Goal: Information Seeking & Learning: Compare options

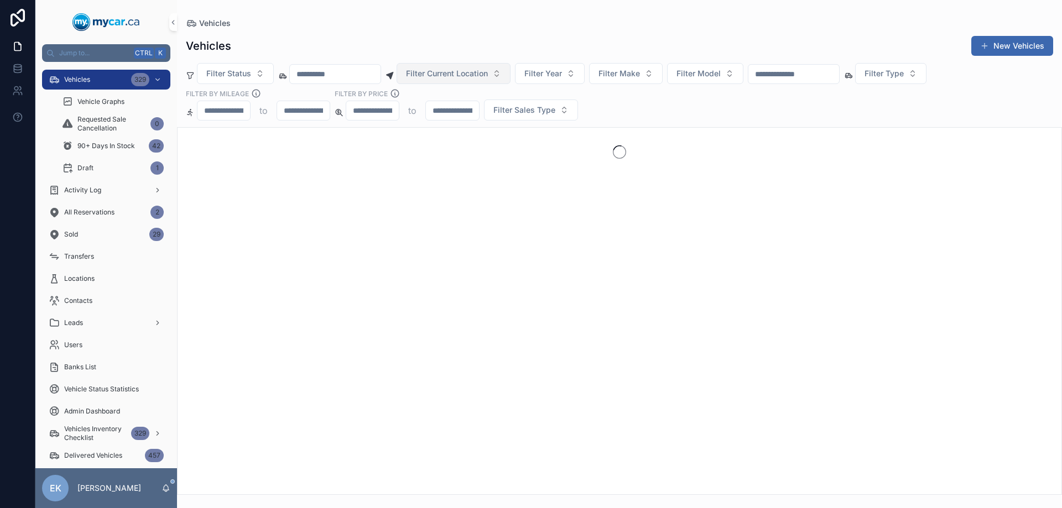
click at [488, 68] on span "Filter Current Location" at bounding box center [447, 73] width 82 height 11
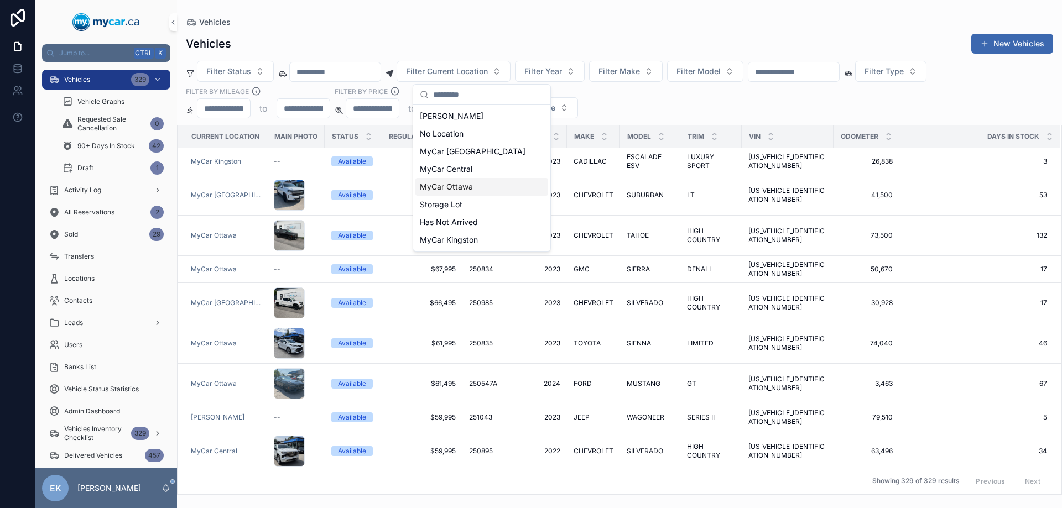
click at [462, 181] on span "MyCar Ottawa" at bounding box center [446, 186] width 53 height 11
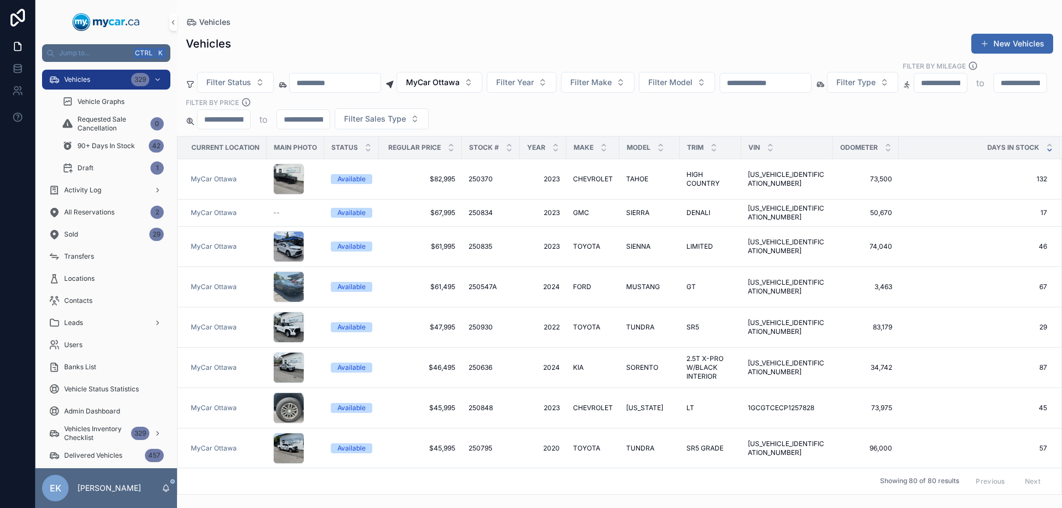
click at [1046, 147] on icon "scrollable content" at bounding box center [1049, 150] width 7 height 7
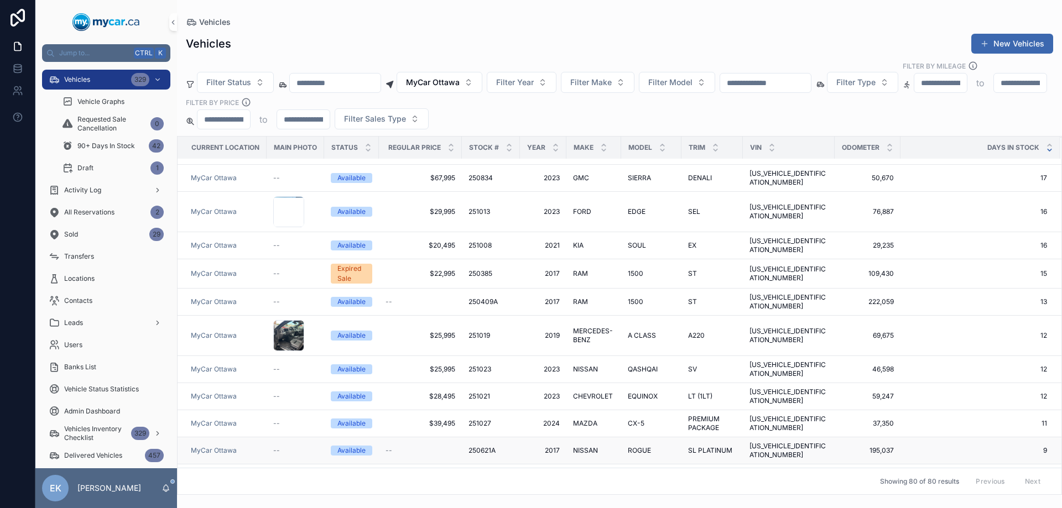
scroll to position [2236, 0]
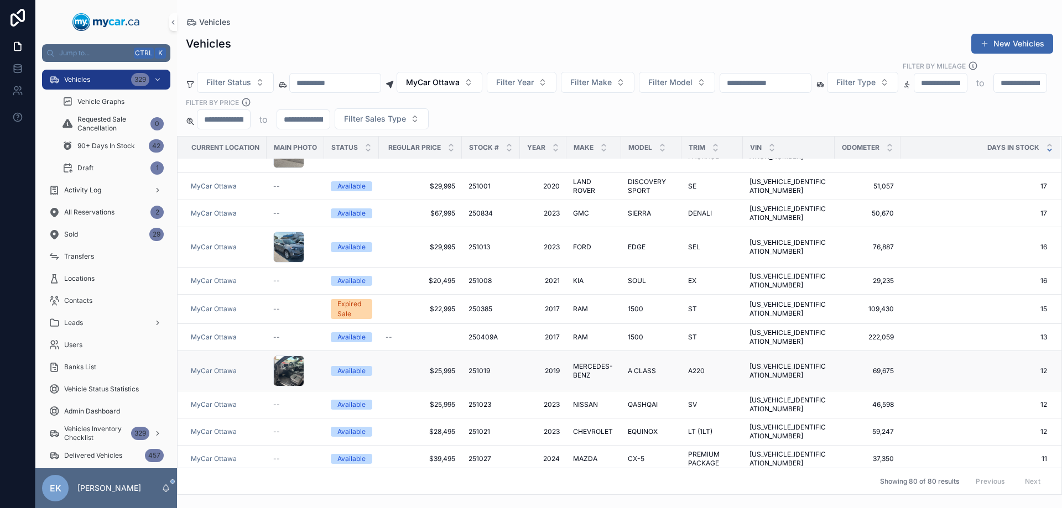
click at [445, 367] on span "$25,995" at bounding box center [420, 371] width 70 height 9
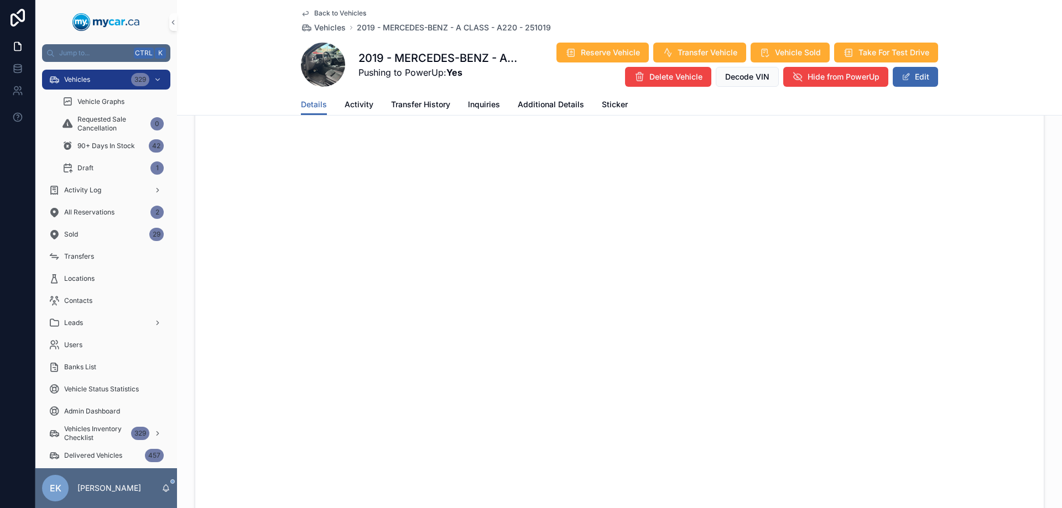
scroll to position [556, 0]
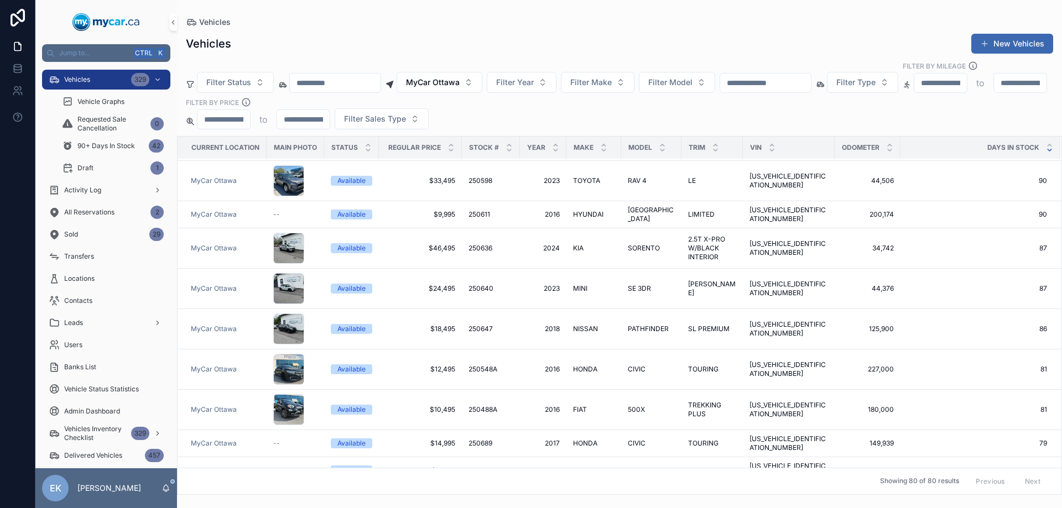
scroll to position [829, 0]
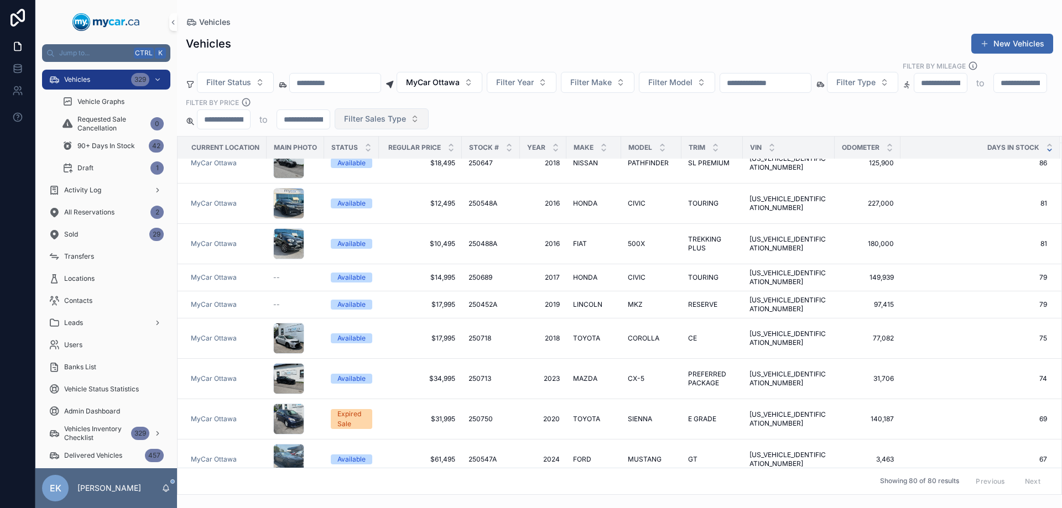
click at [406, 113] on span "Filter Sales Type" at bounding box center [375, 118] width 62 height 11
click at [476, 171] on div "Retail" at bounding box center [530, 170] width 133 height 18
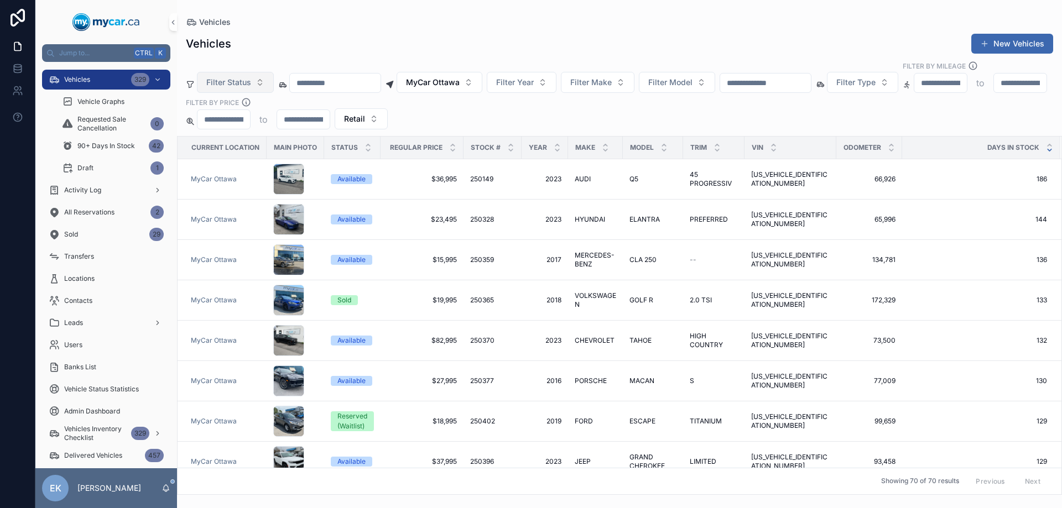
click at [244, 77] on span "Filter Status" at bounding box center [228, 82] width 45 height 11
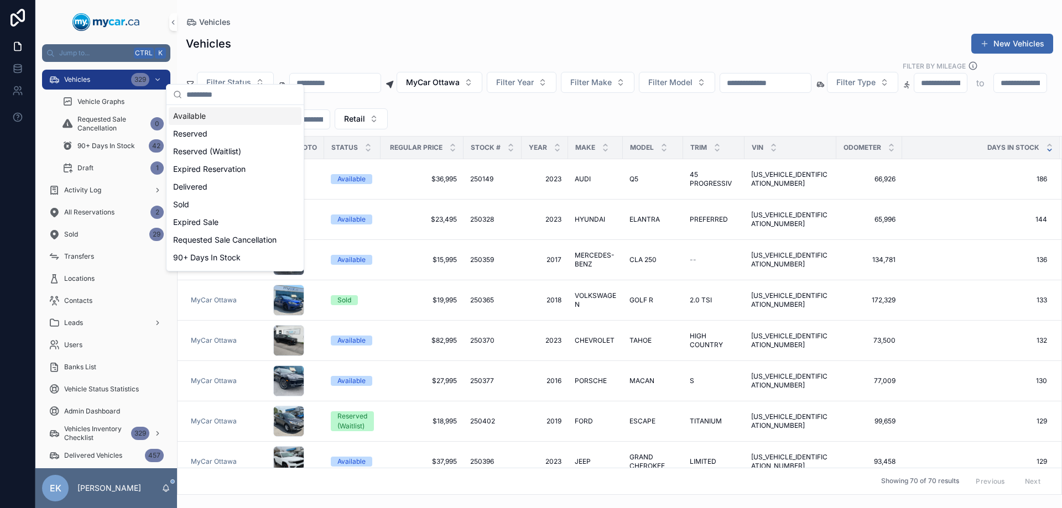
click at [211, 116] on div "Available" at bounding box center [235, 116] width 133 height 18
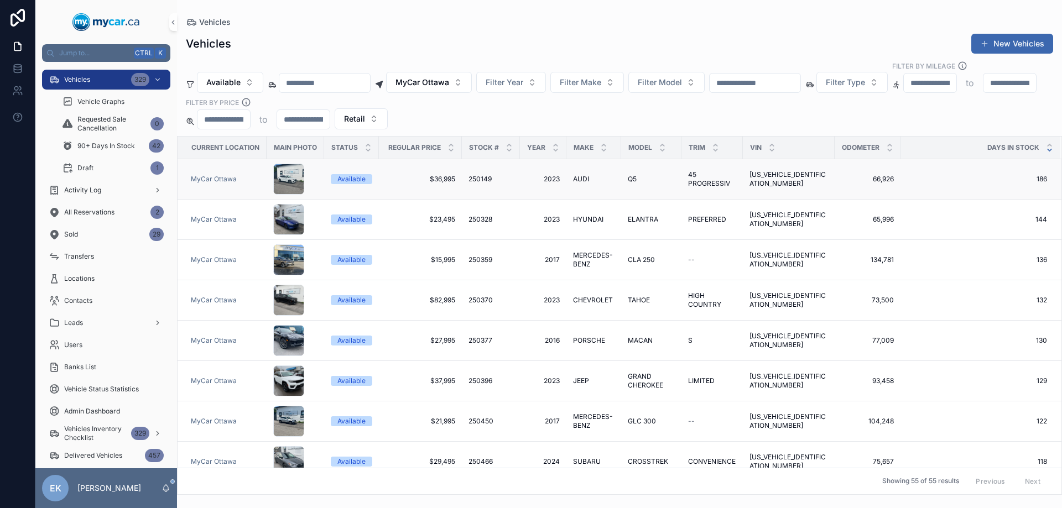
click at [480, 175] on span "250149" at bounding box center [479, 179] width 23 height 9
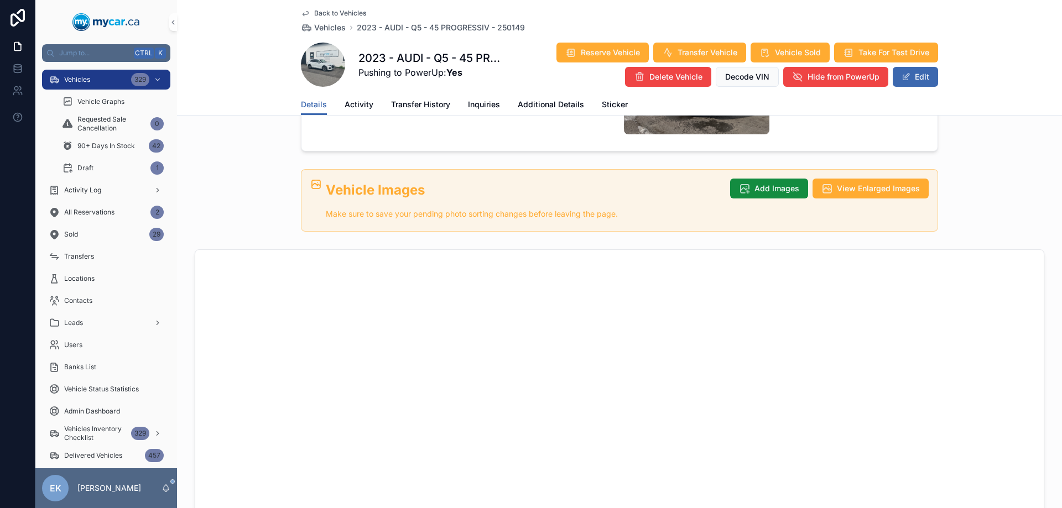
scroll to position [442, 0]
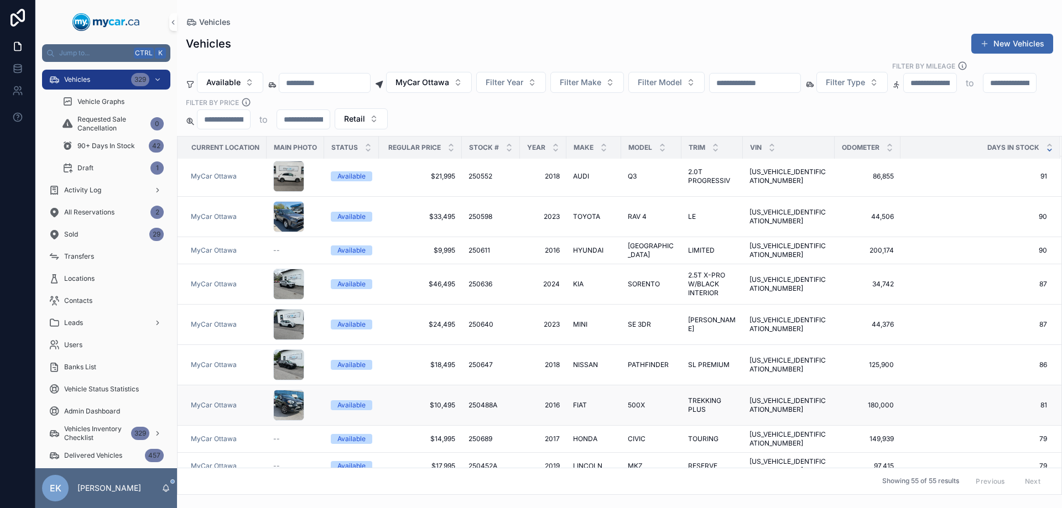
scroll to position [252, 0]
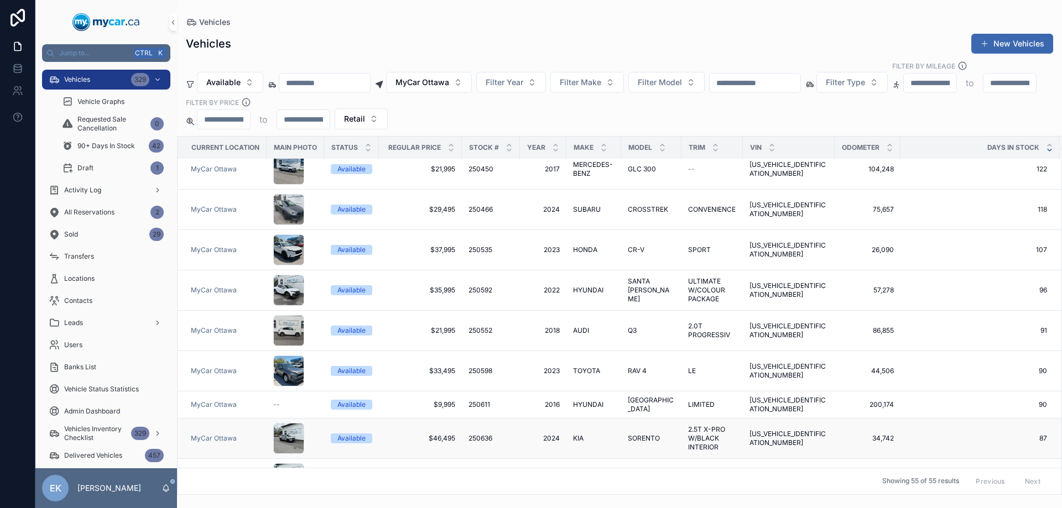
click at [644, 419] on td "SORENTO SORENTO" at bounding box center [651, 439] width 60 height 40
click at [643, 434] on span "SORENTO" at bounding box center [644, 438] width 32 height 9
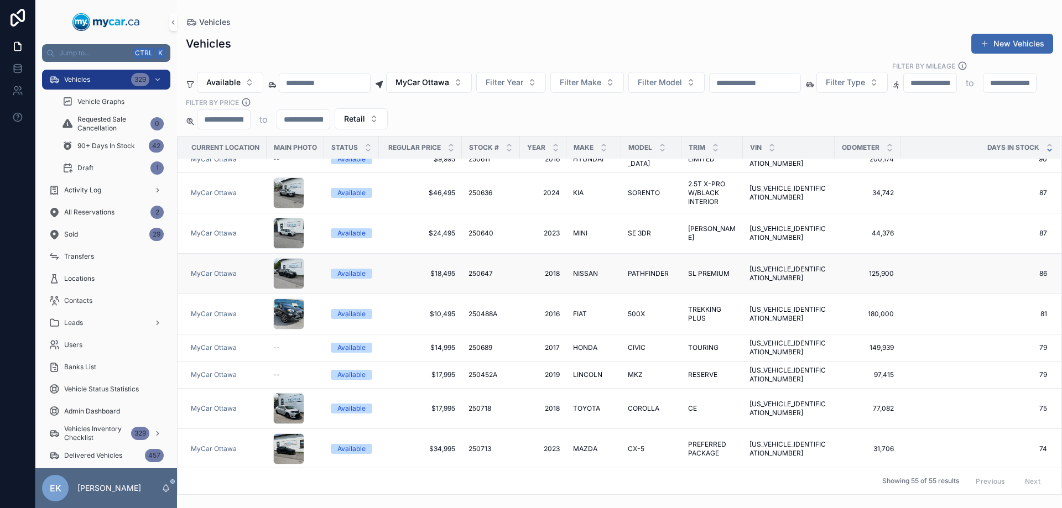
scroll to position [332, 0]
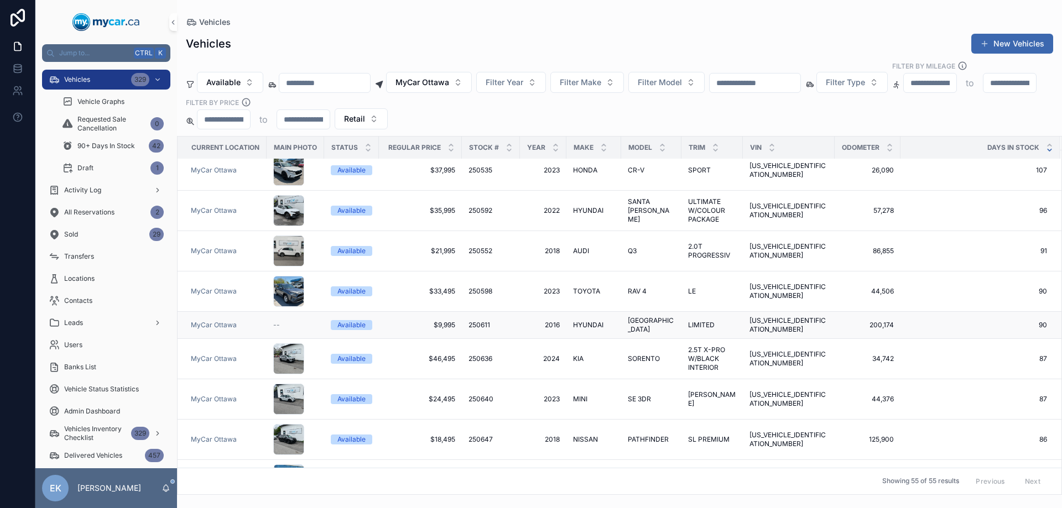
click at [484, 321] on span "250611" at bounding box center [479, 325] width 22 height 9
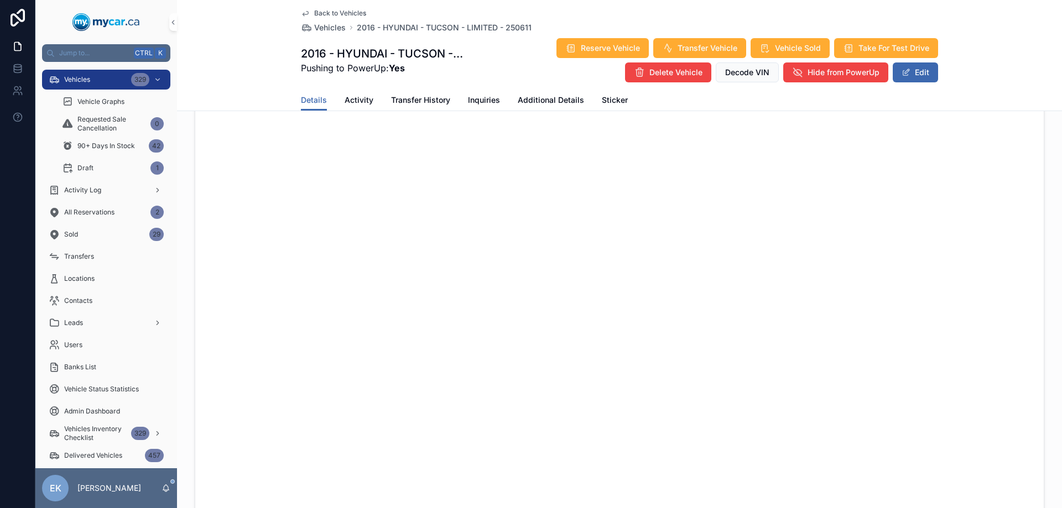
scroll to position [553, 0]
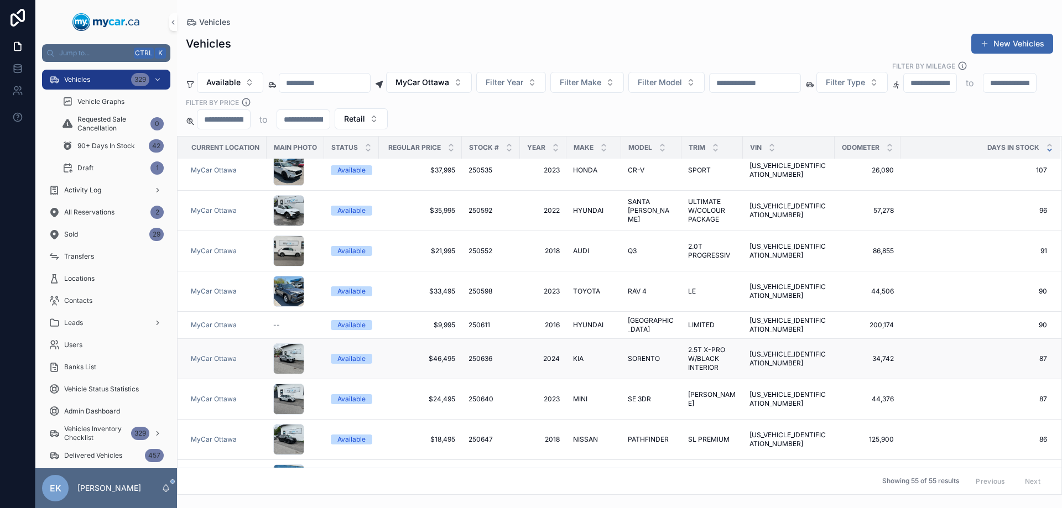
scroll to position [553, 0]
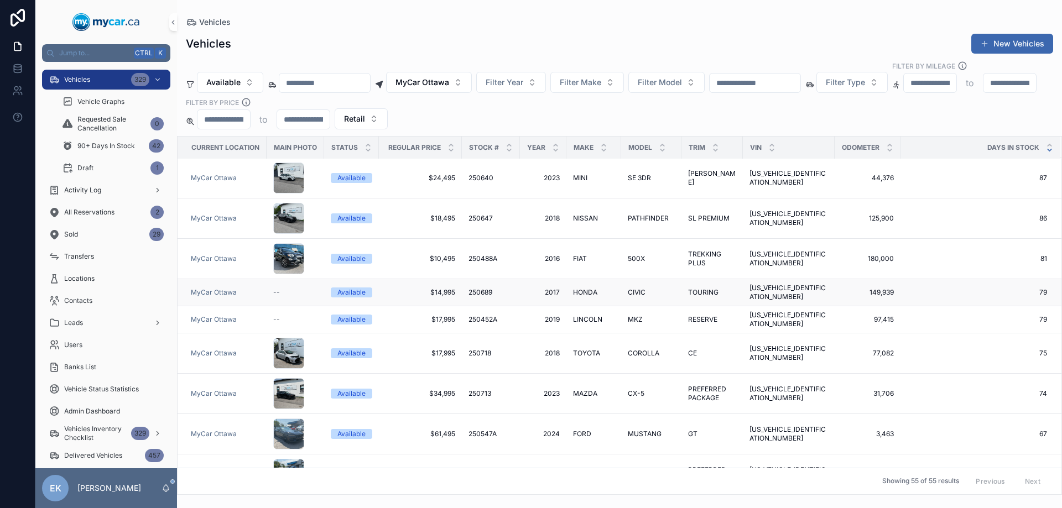
click at [483, 288] on span "250689" at bounding box center [480, 292] width 24 height 9
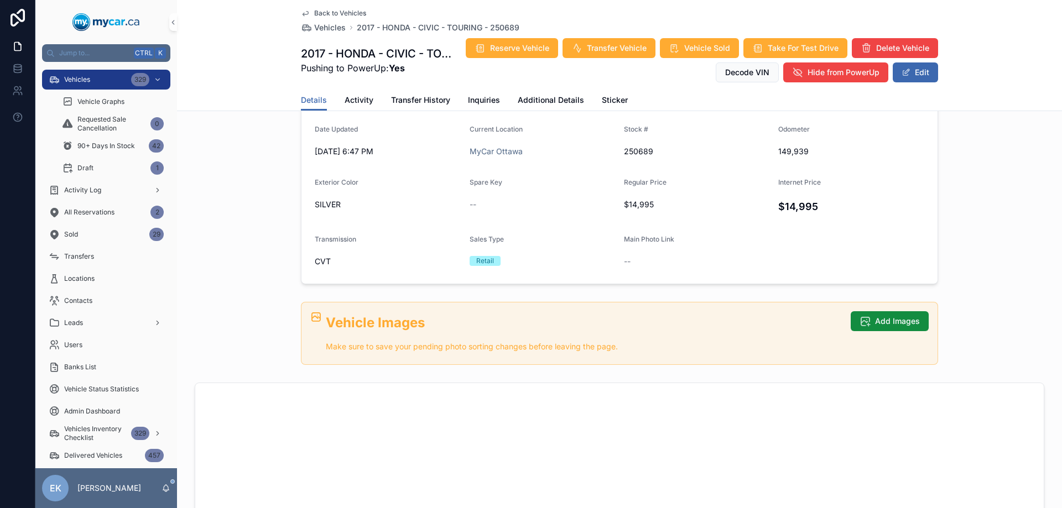
scroll to position [276, 0]
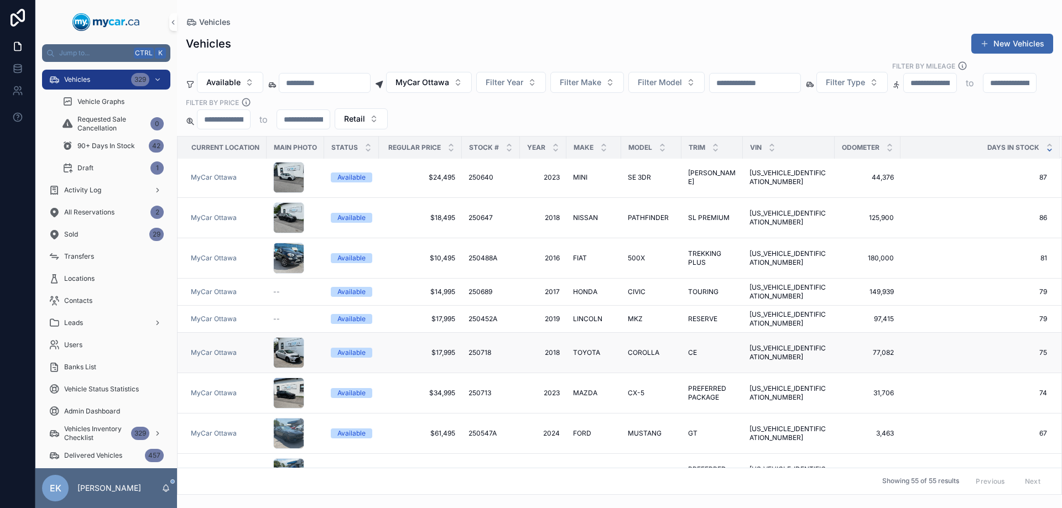
scroll to position [608, 0]
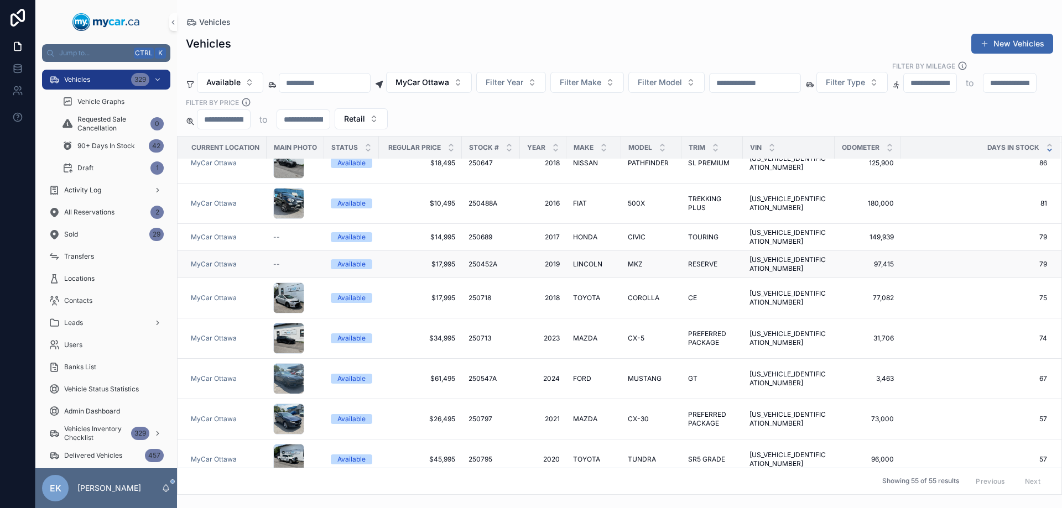
click at [488, 260] on span "250452A" at bounding box center [482, 264] width 29 height 9
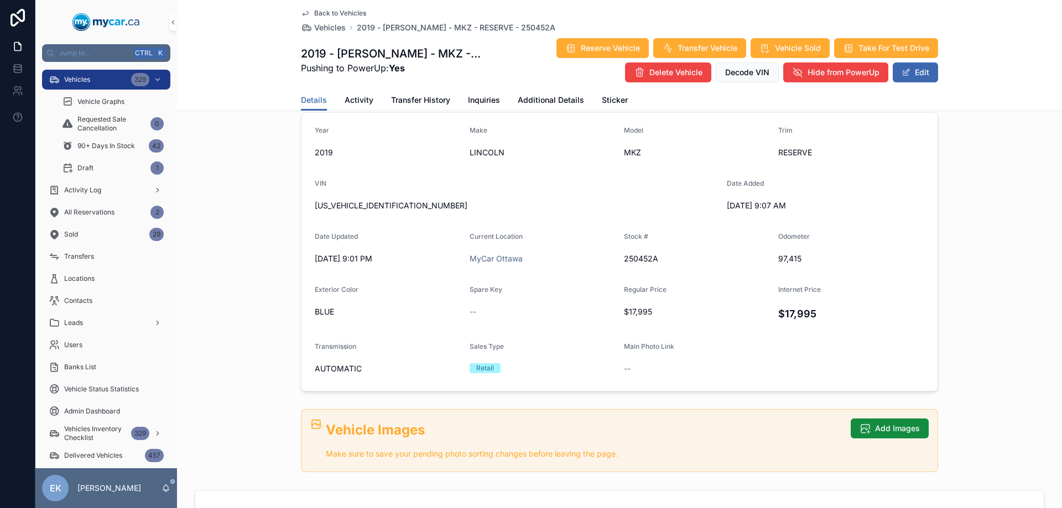
scroll to position [332, 0]
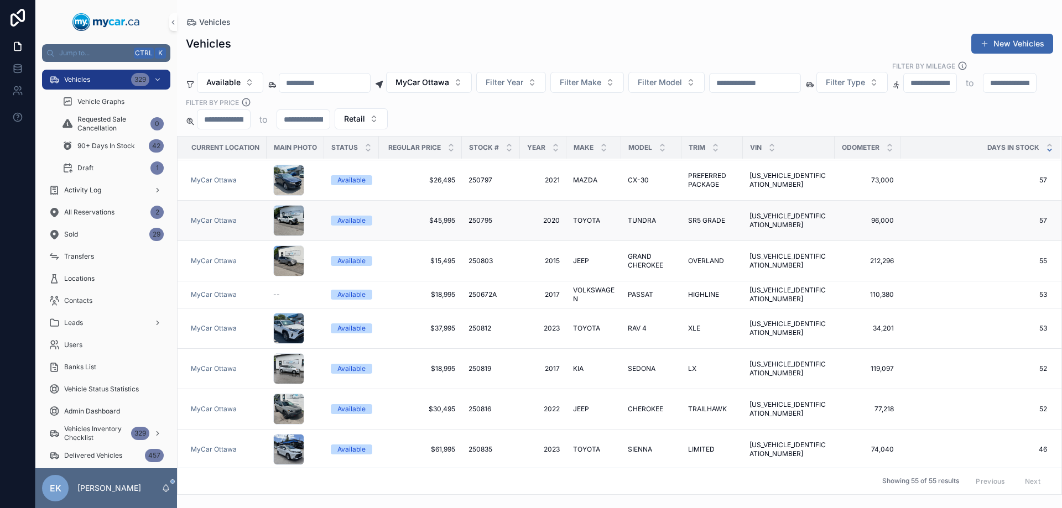
scroll to position [774, 0]
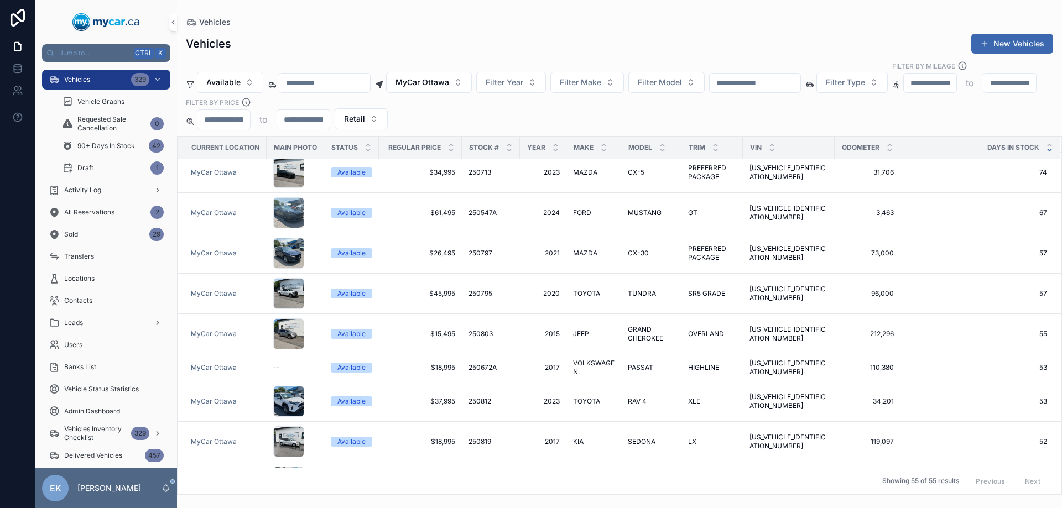
click at [301, 143] on span "Main Photo" at bounding box center [295, 147] width 43 height 9
click at [482, 363] on span "250672A" at bounding box center [482, 367] width 28 height 9
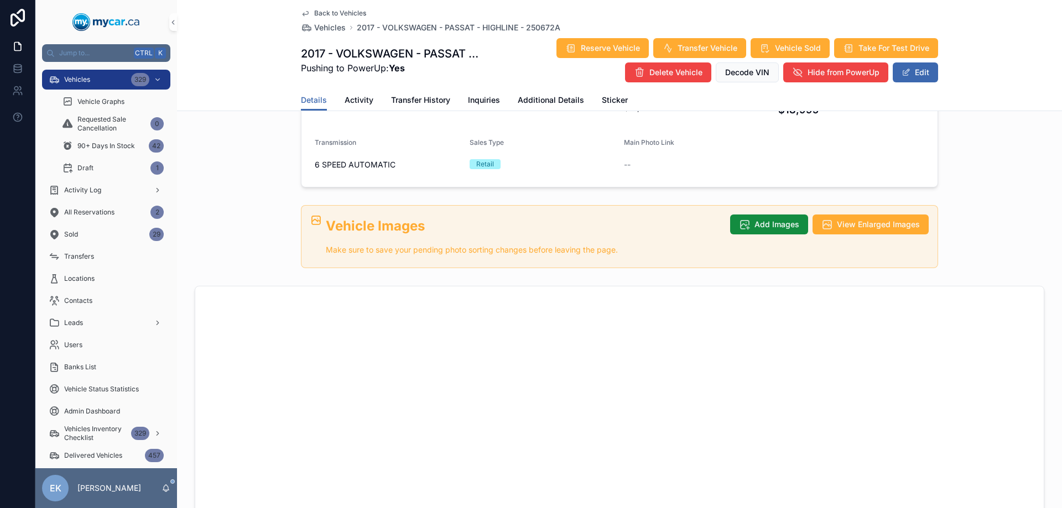
scroll to position [332, 0]
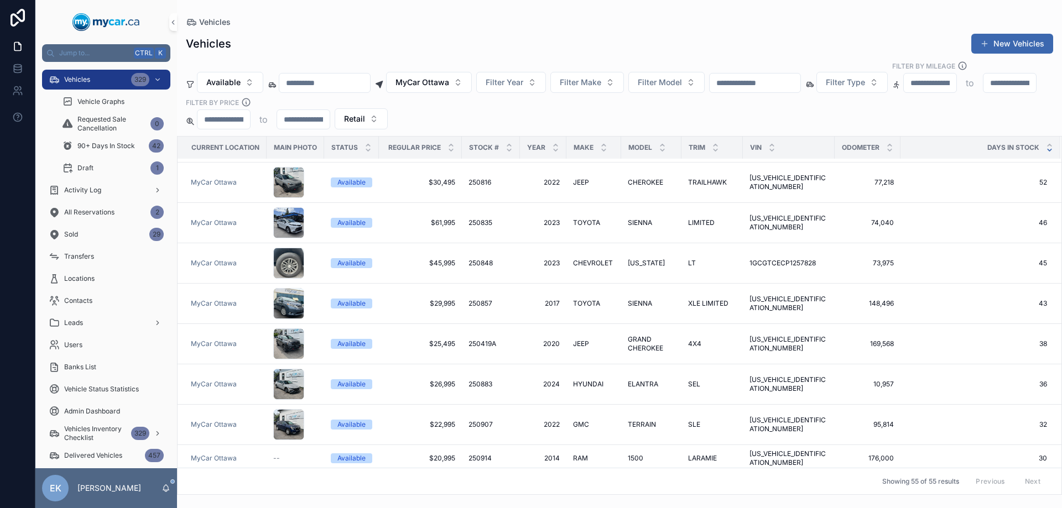
scroll to position [1272, 0]
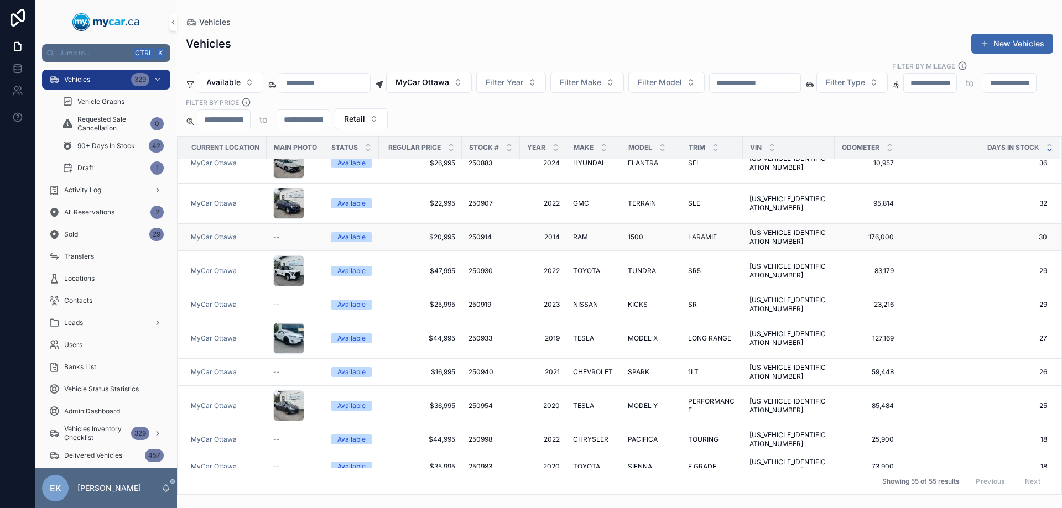
click at [493, 233] on div "250914 250914" at bounding box center [490, 237] width 45 height 9
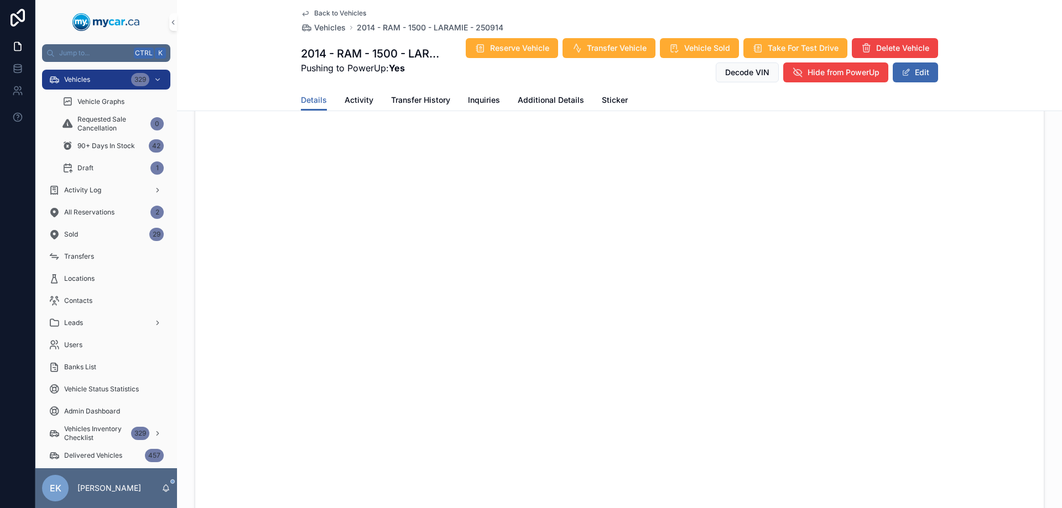
scroll to position [608, 0]
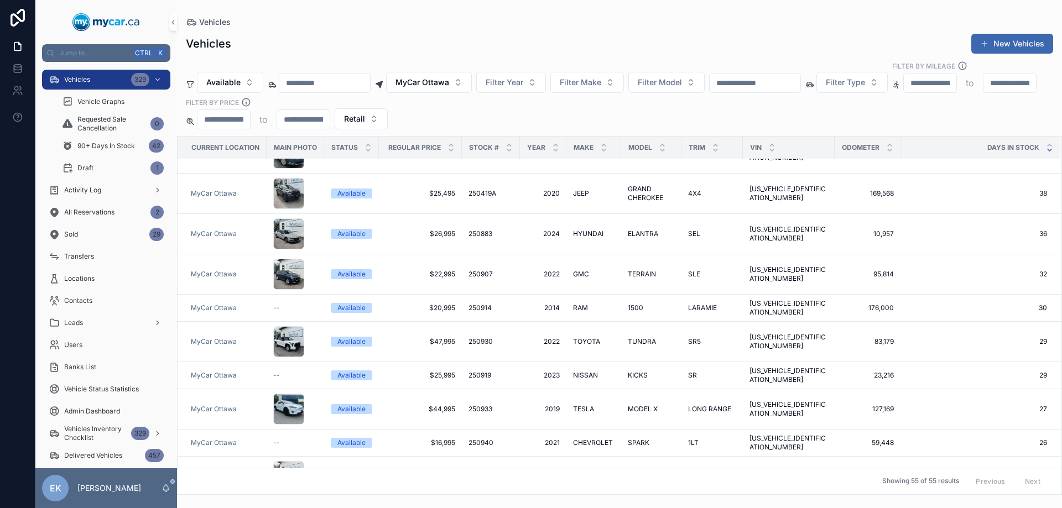
scroll to position [940, 0]
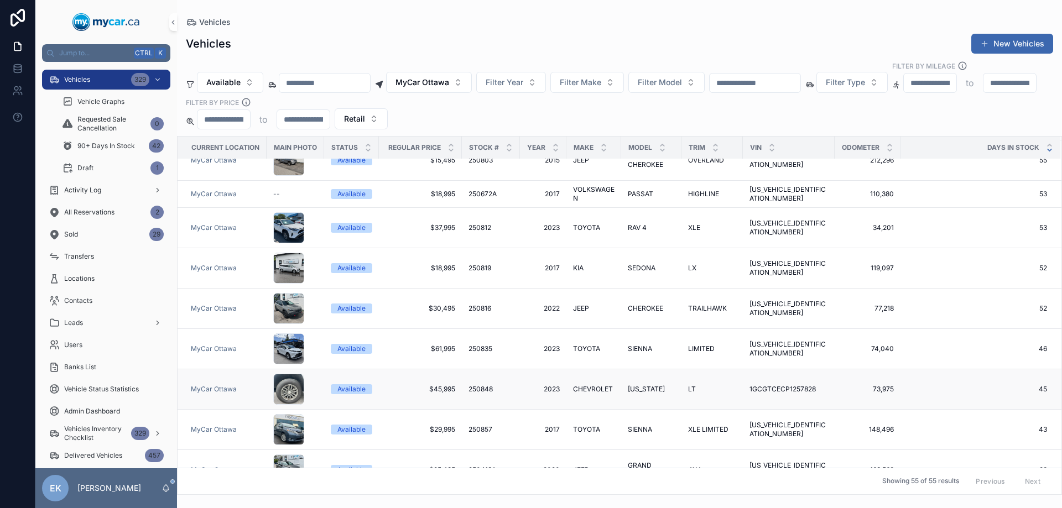
click at [476, 385] on span "250848" at bounding box center [480, 389] width 24 height 9
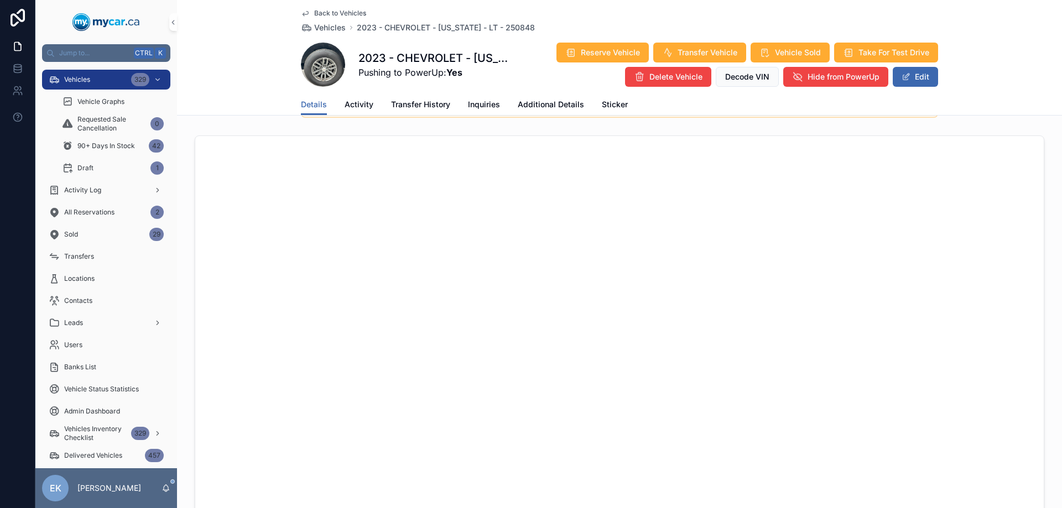
scroll to position [545, 0]
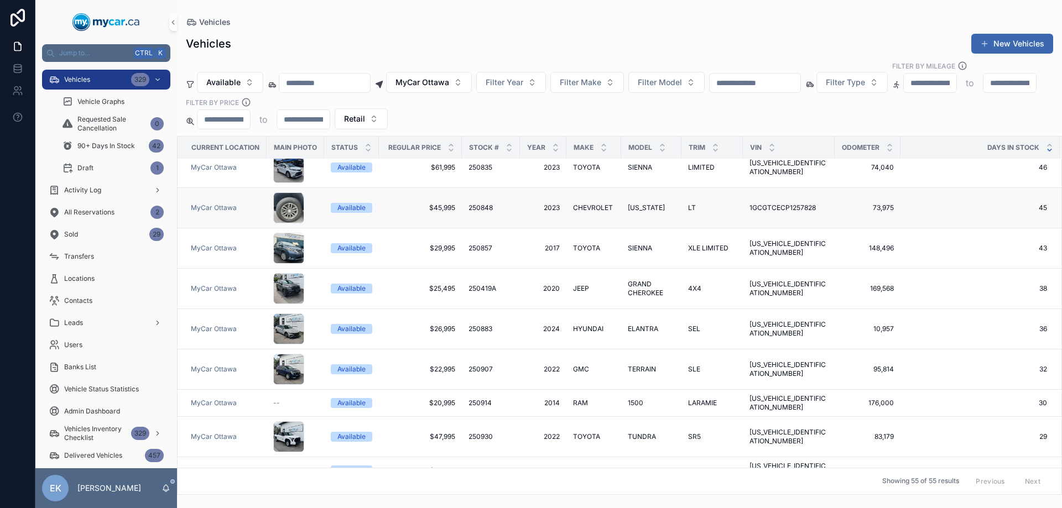
scroll to position [1161, 0]
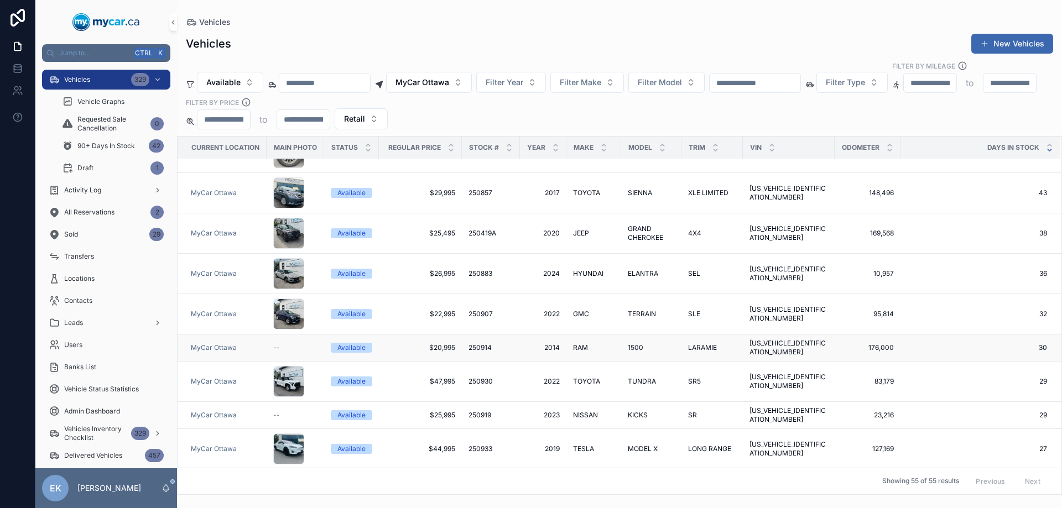
click at [477, 343] on span "250914" at bounding box center [479, 347] width 23 height 9
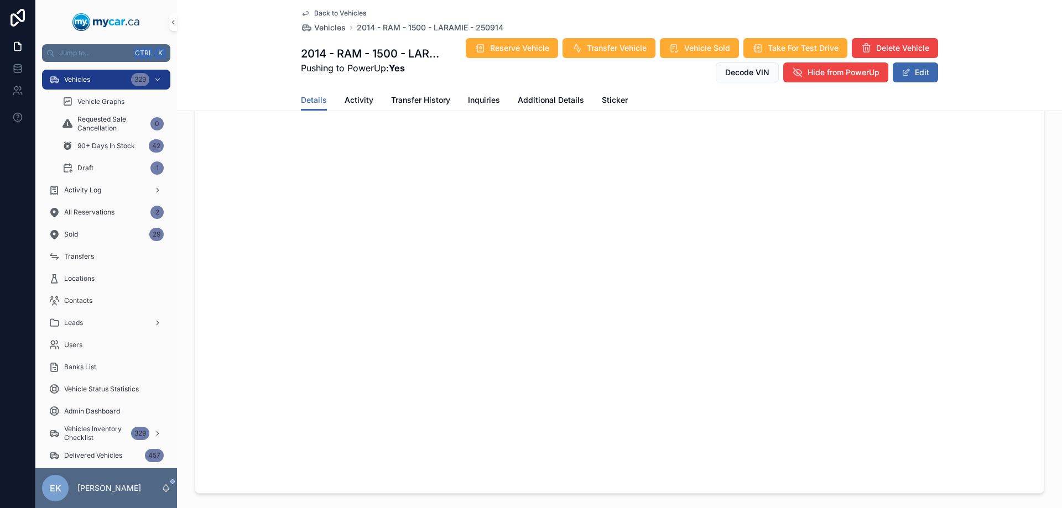
scroll to position [663, 0]
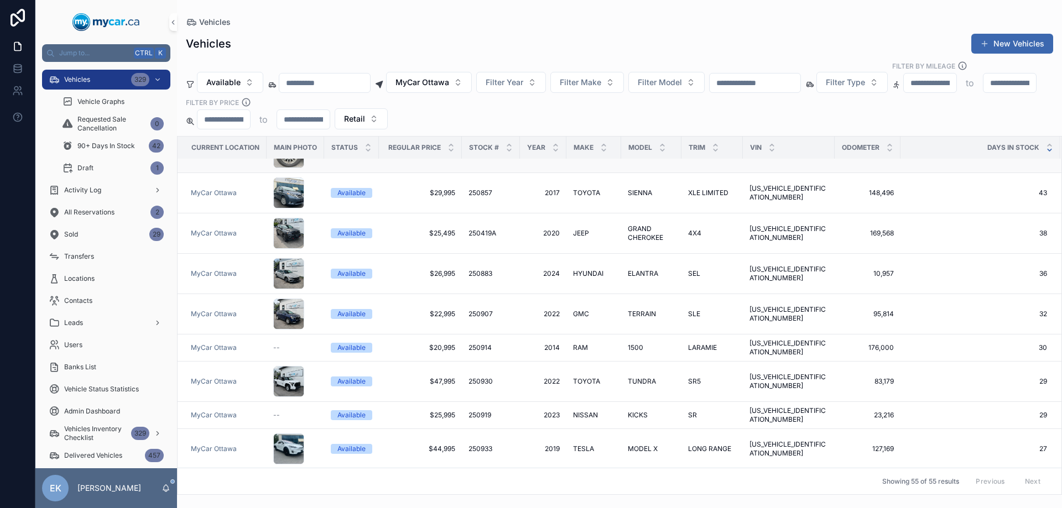
scroll to position [1272, 0]
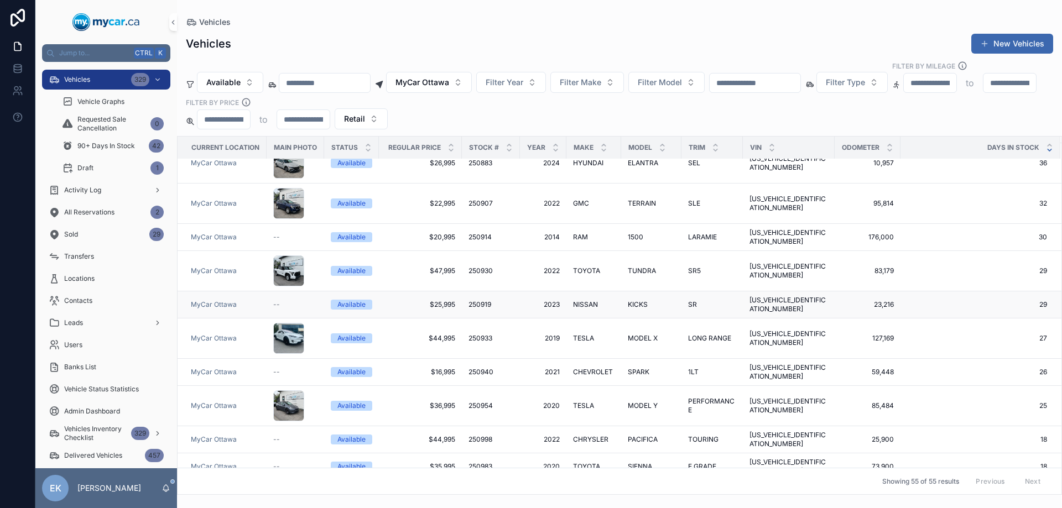
click at [475, 300] on span "250919" at bounding box center [479, 304] width 23 height 9
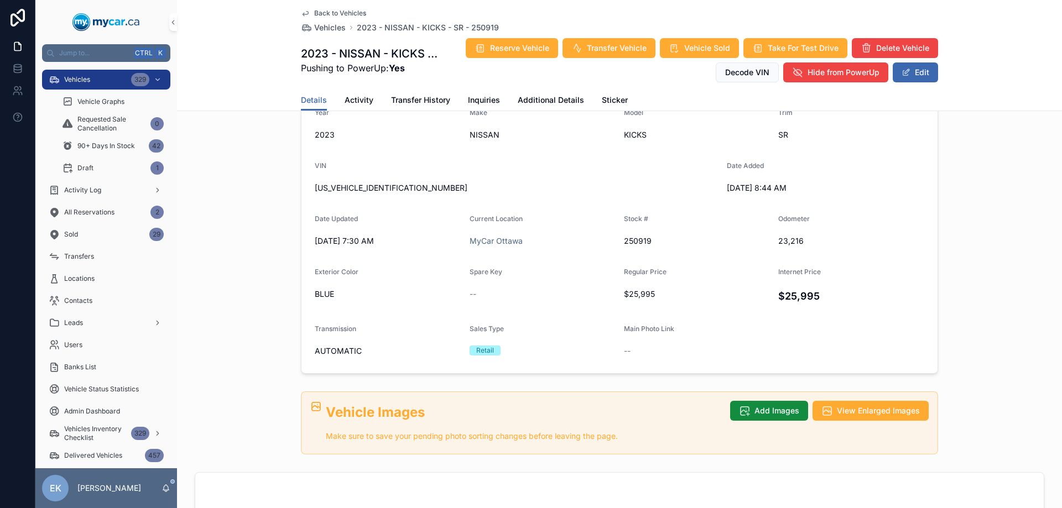
scroll to position [332, 0]
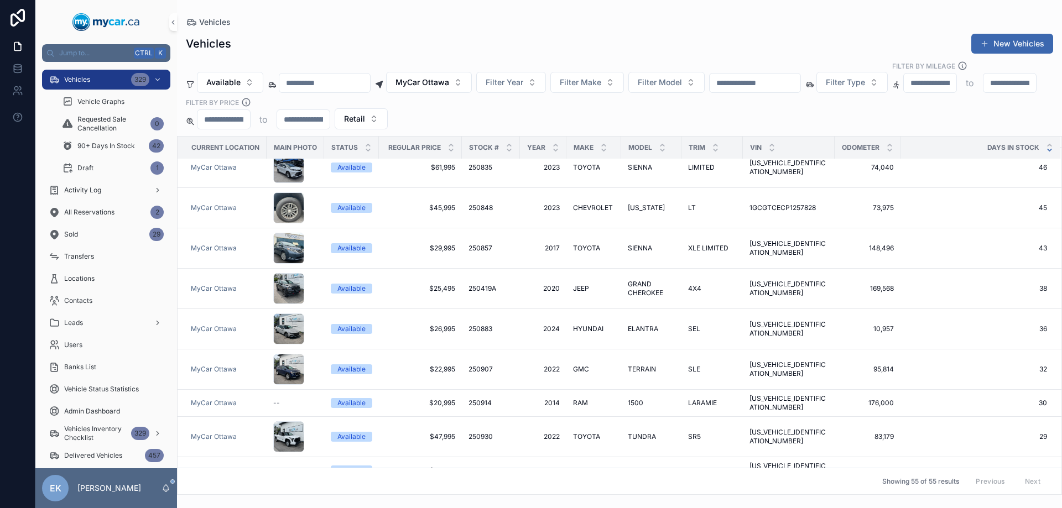
scroll to position [1272, 0]
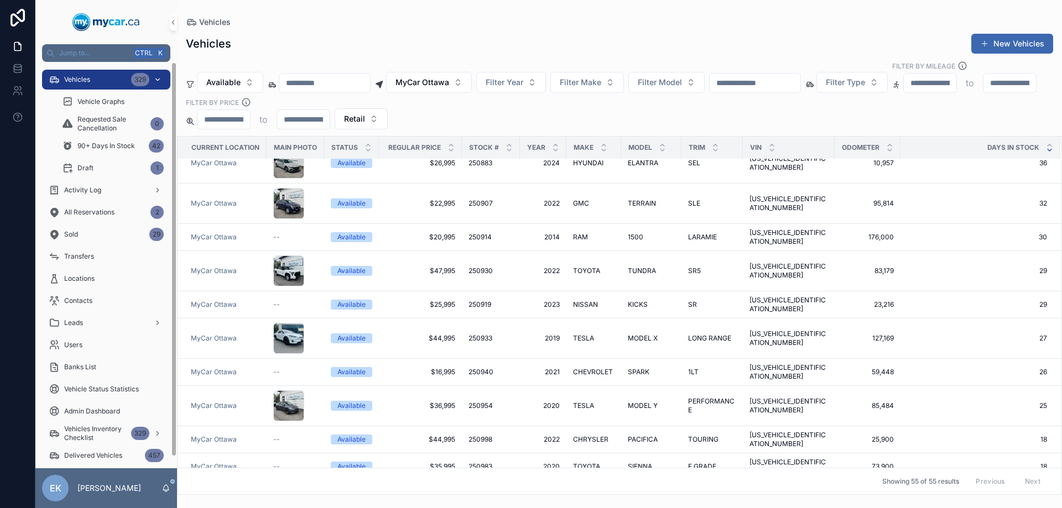
click at [99, 77] on div "Vehicles 329" at bounding box center [106, 80] width 115 height 18
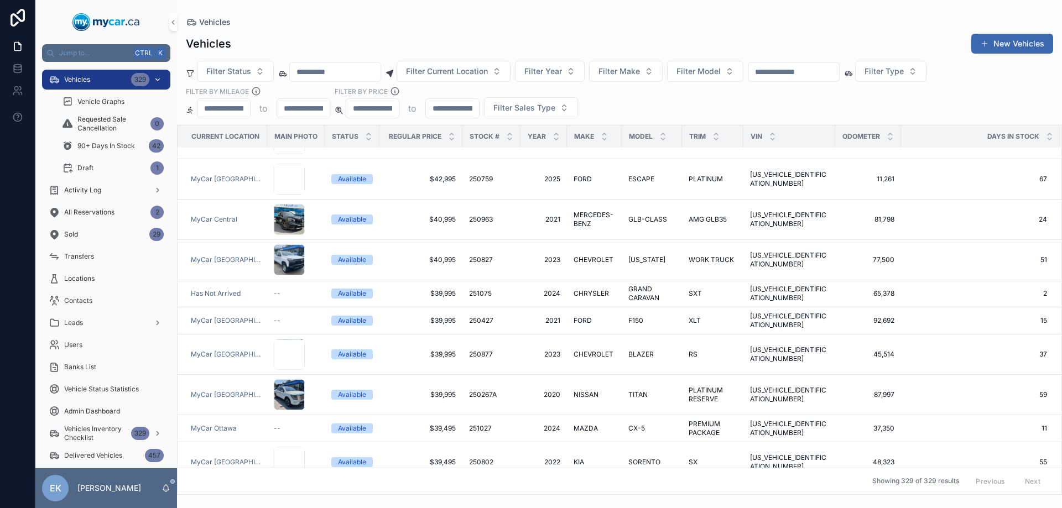
scroll to position [1243, 0]
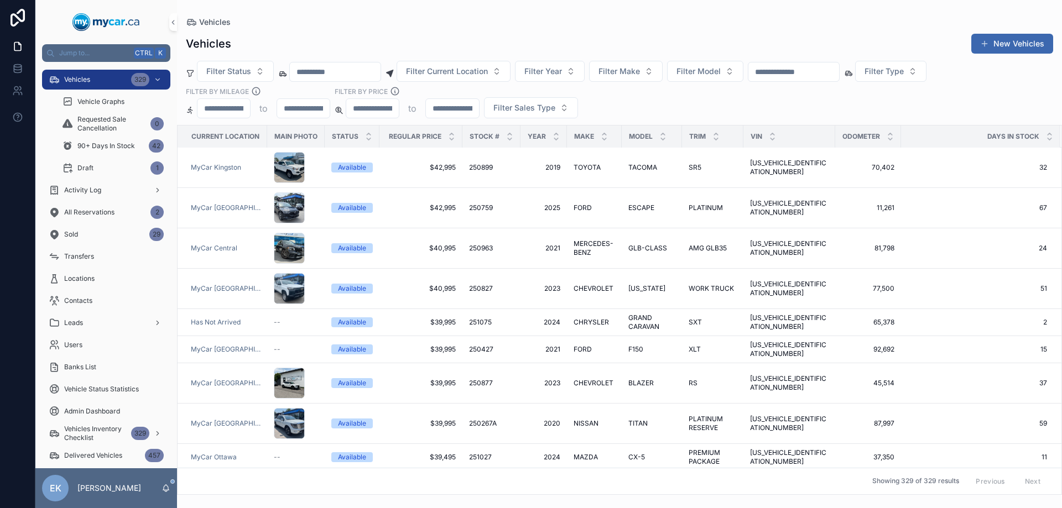
click at [839, 74] on input "scrollable content" at bounding box center [793, 71] width 91 height 15
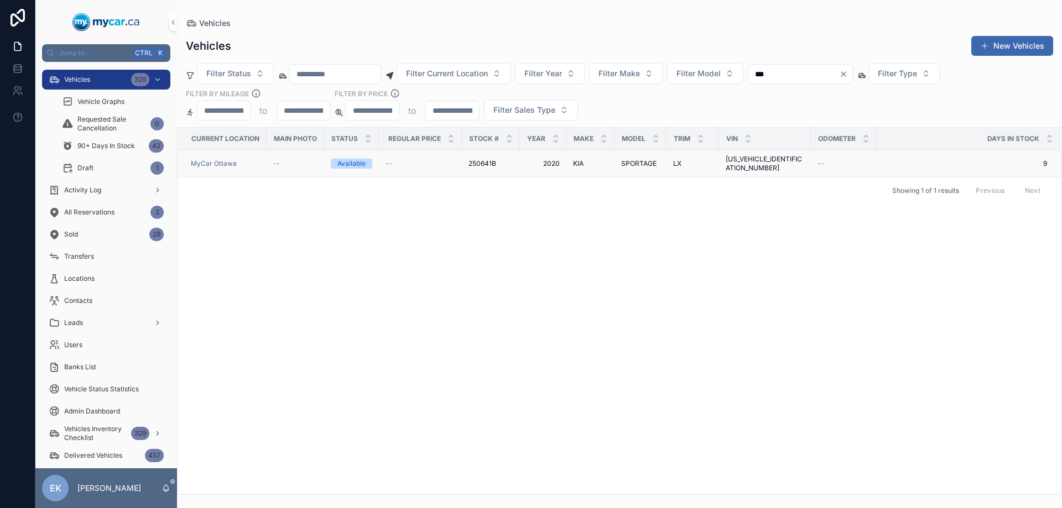
type input "***"
click at [557, 159] on span "2020" at bounding box center [542, 163] width 33 height 9
click at [95, 75] on div "Vehicles 329" at bounding box center [106, 80] width 115 height 18
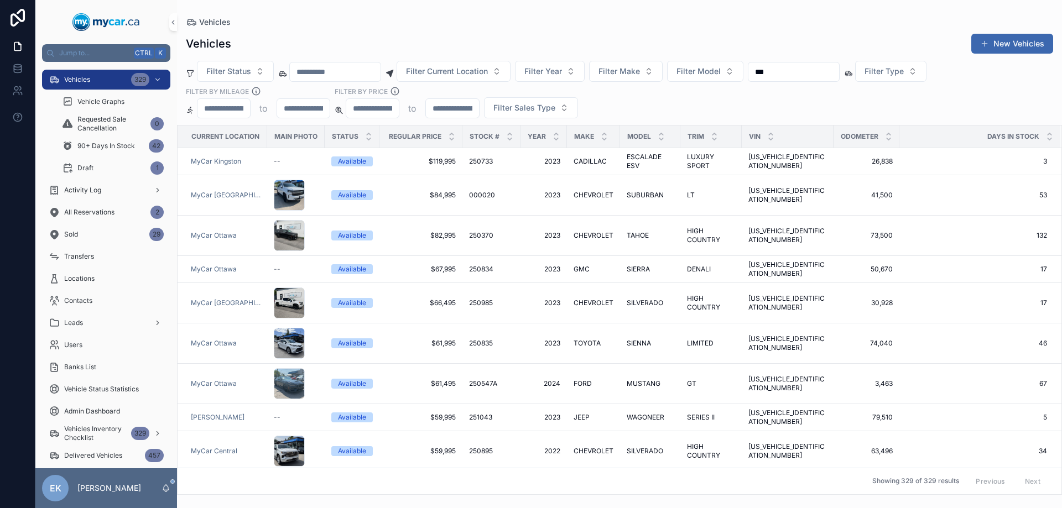
click at [816, 67] on input "***" at bounding box center [793, 71] width 91 height 15
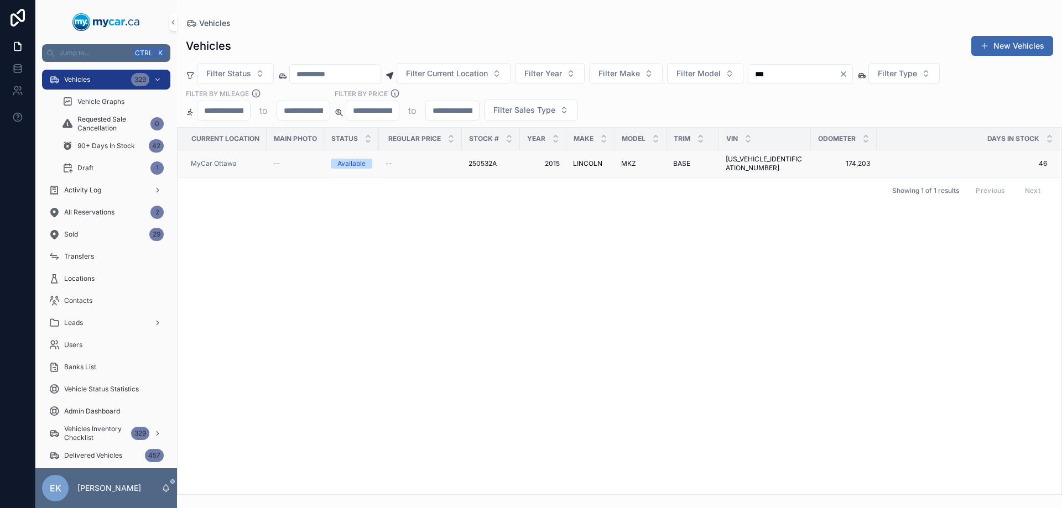
type input "***"
click at [678, 159] on span "BASE" at bounding box center [681, 163] width 17 height 9
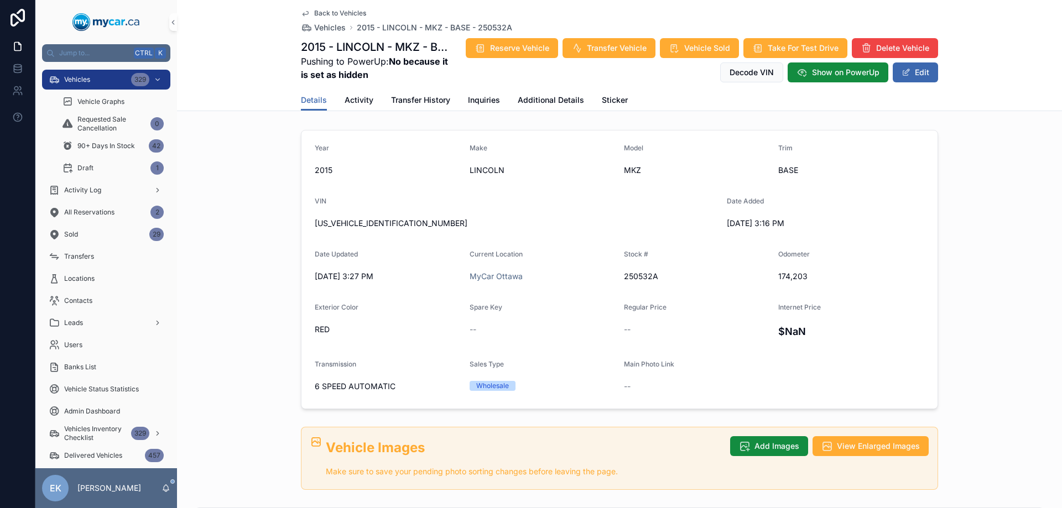
scroll to position [75, 0]
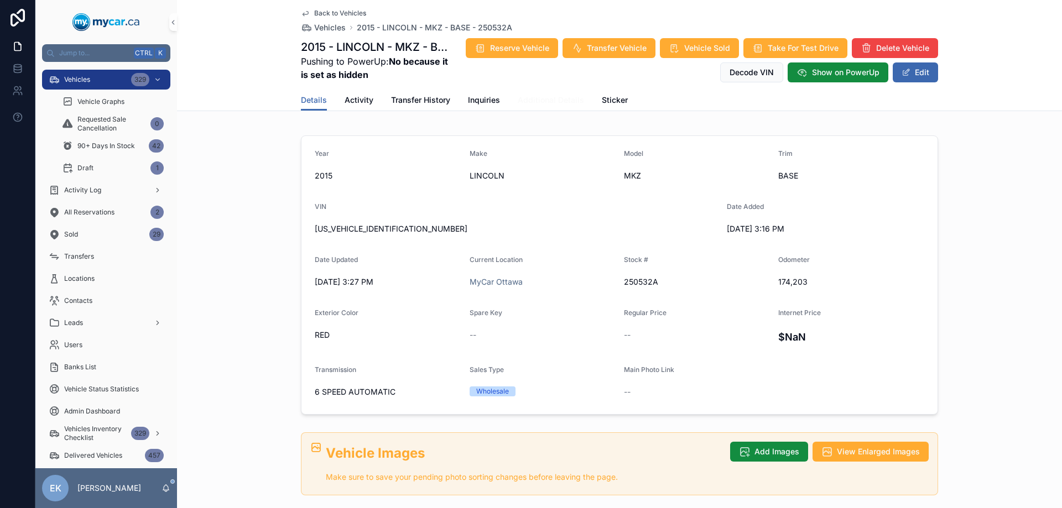
click at [521, 102] on span "Additional Details" at bounding box center [551, 100] width 66 height 11
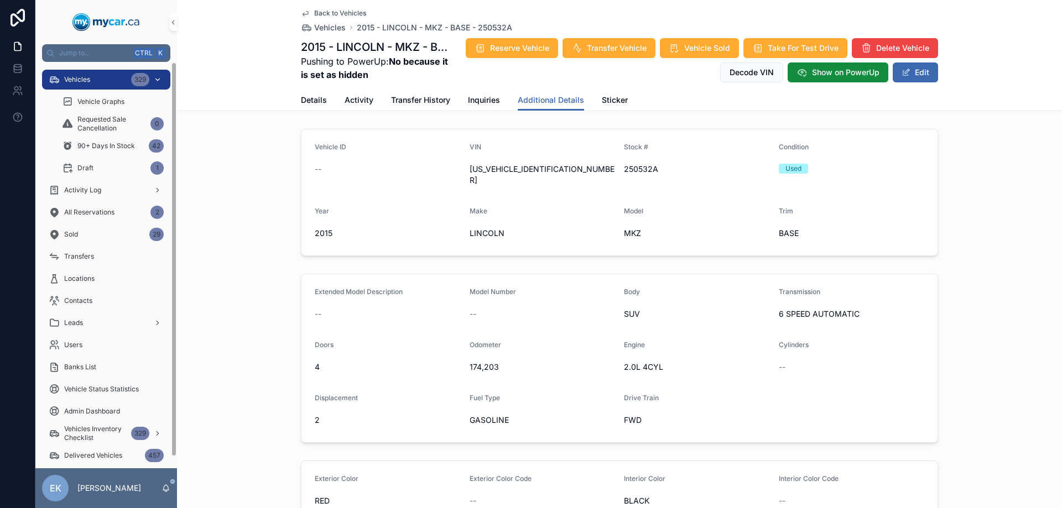
click at [88, 70] on link "Vehicles 329" at bounding box center [106, 80] width 128 height 20
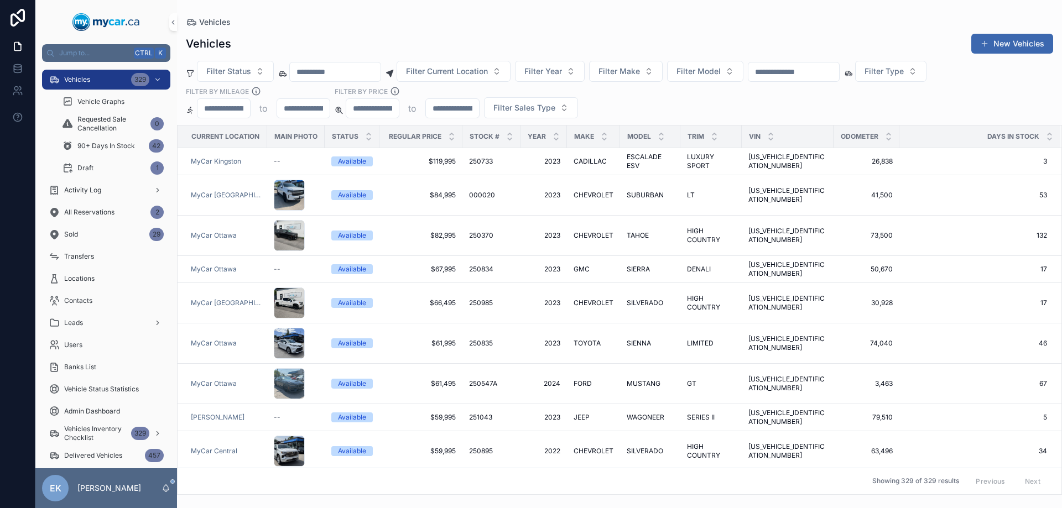
click at [839, 68] on input "scrollable content" at bounding box center [793, 71] width 91 height 15
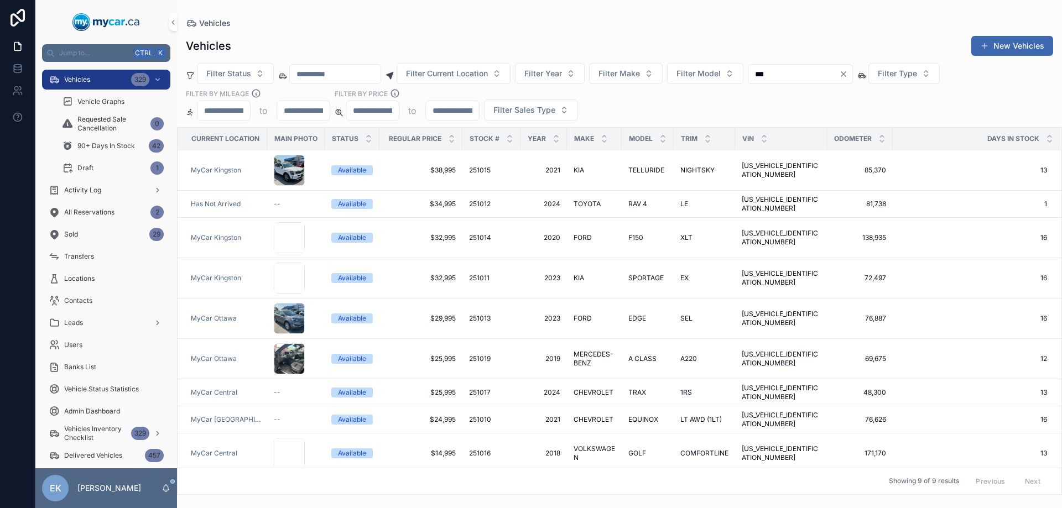
type input "****"
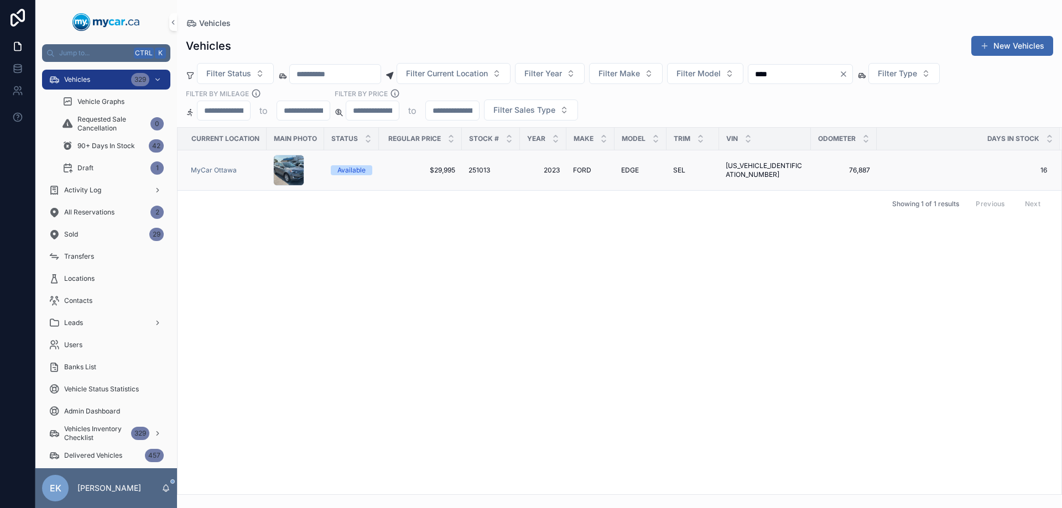
click at [443, 169] on span "$29,995" at bounding box center [420, 170] width 70 height 9
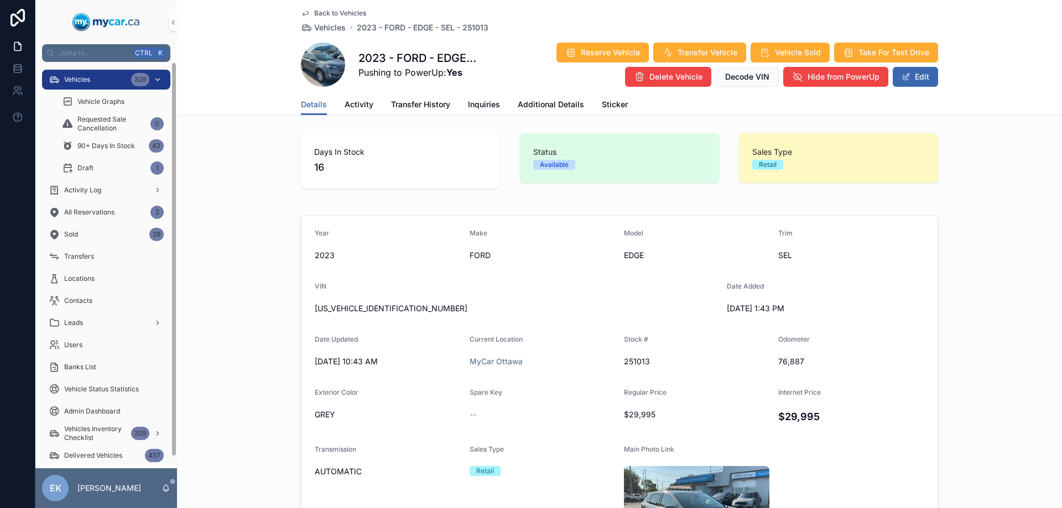
click at [67, 77] on span "Vehicles" at bounding box center [77, 79] width 26 height 9
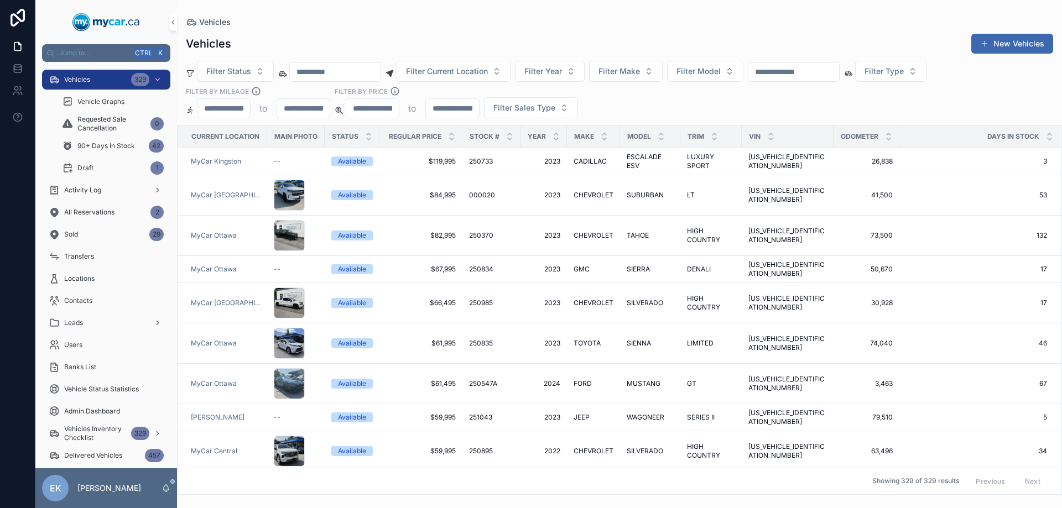
click at [814, 74] on input "scrollable content" at bounding box center [793, 71] width 91 height 15
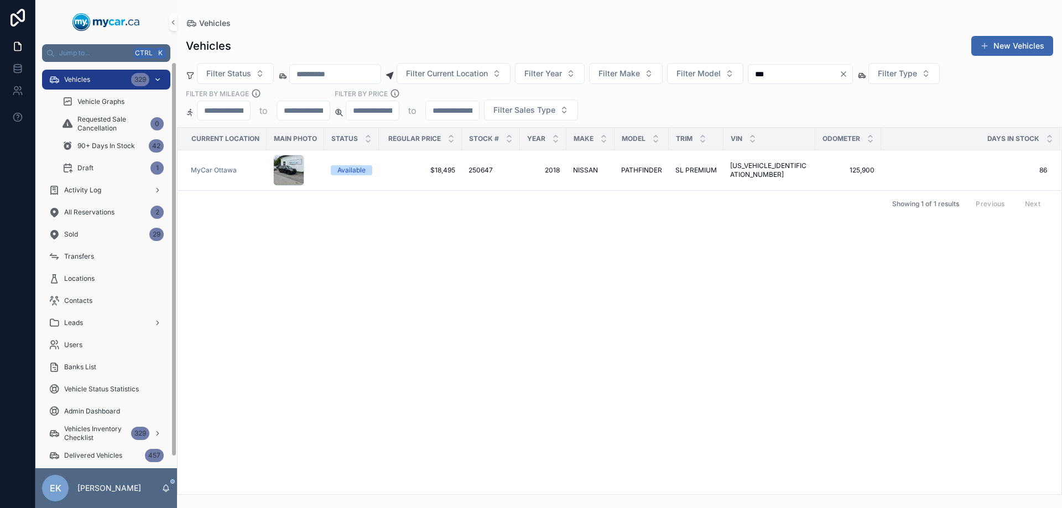
click at [84, 79] on span "Vehicles" at bounding box center [77, 79] width 26 height 9
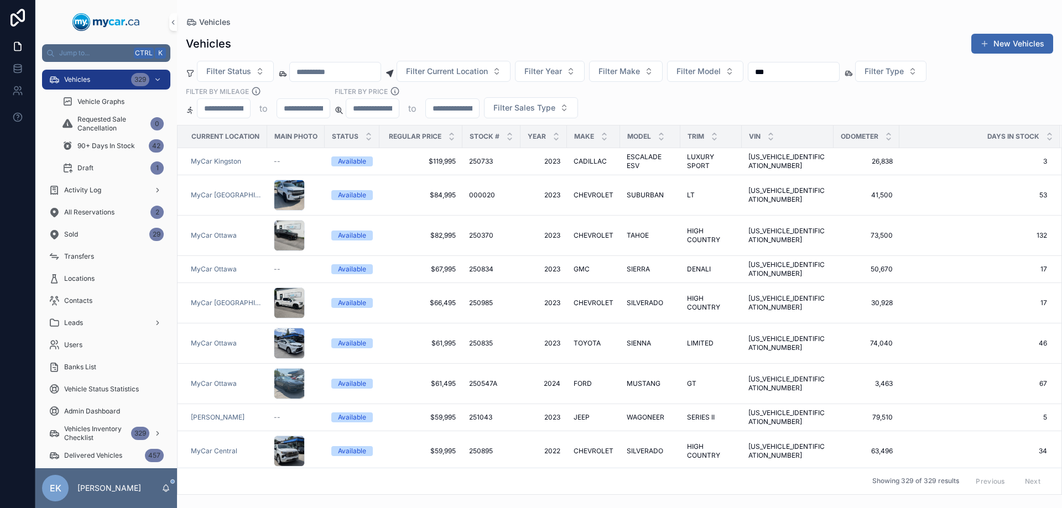
click at [839, 69] on input "***" at bounding box center [793, 71] width 91 height 15
type input "*"
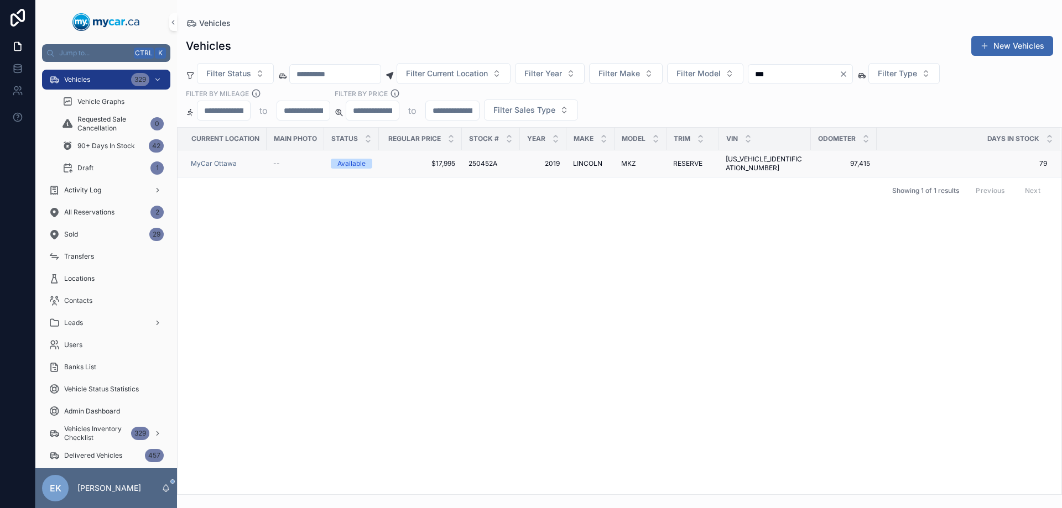
type input "***"
click at [488, 159] on span "250452A" at bounding box center [482, 163] width 29 height 9
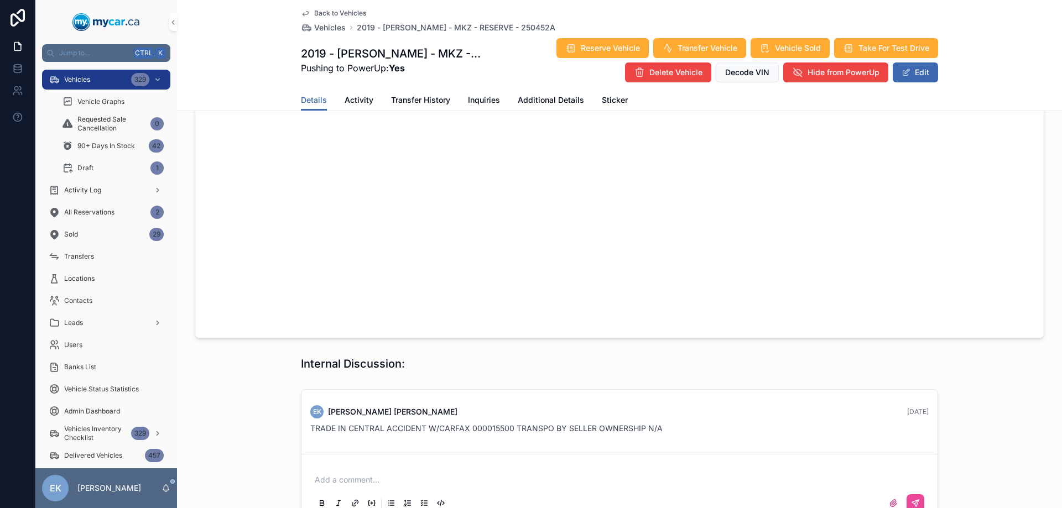
scroll to position [774, 0]
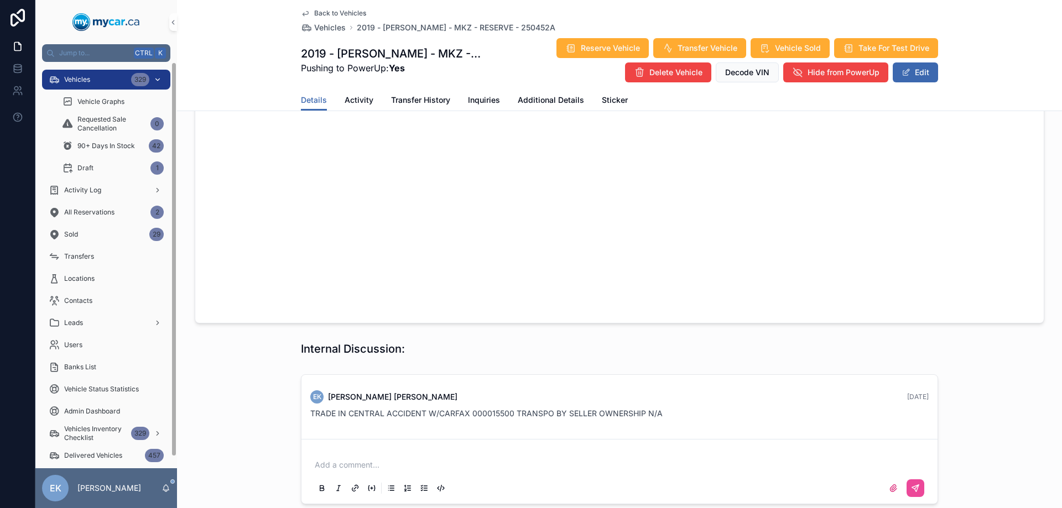
click at [93, 83] on div "Vehicles 329" at bounding box center [106, 80] width 115 height 18
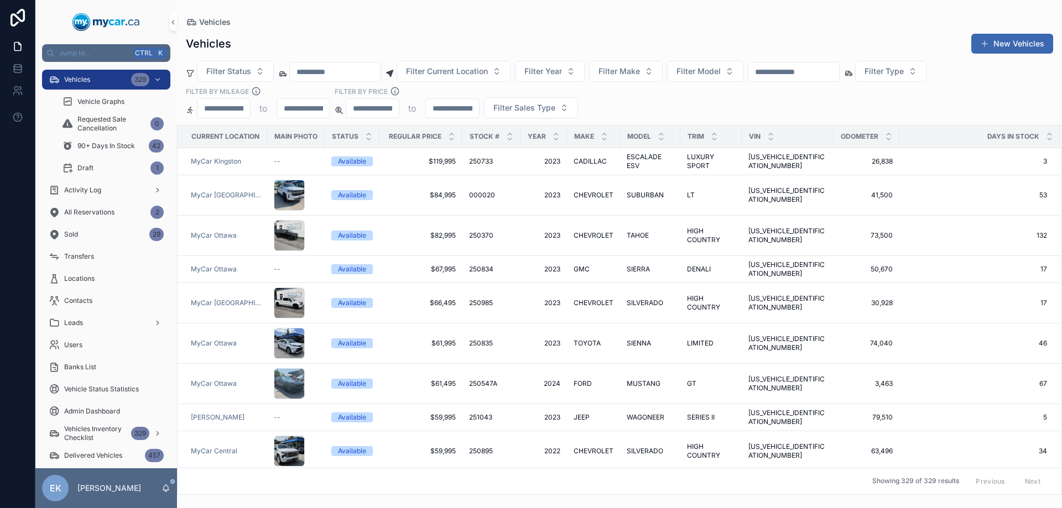
click at [839, 72] on input "scrollable content" at bounding box center [793, 71] width 91 height 15
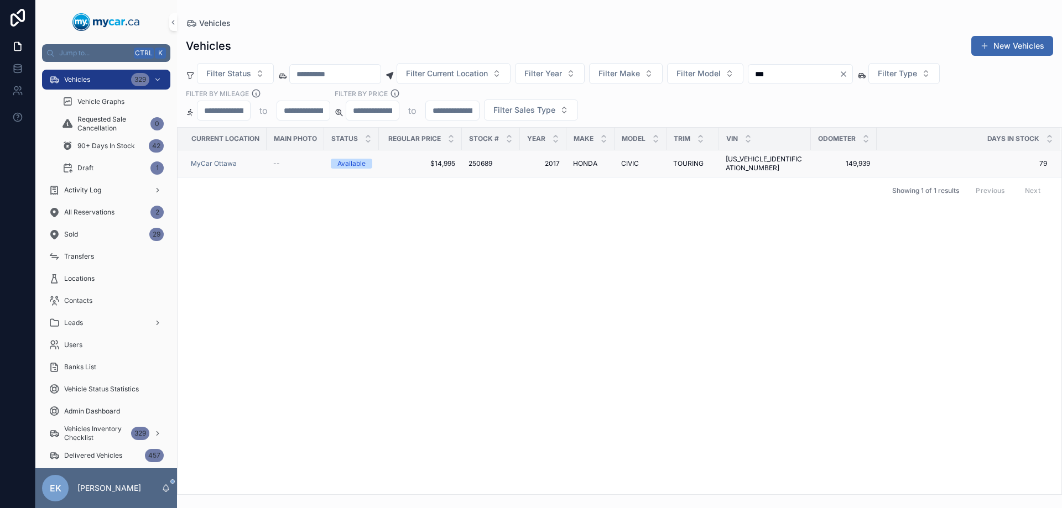
type input "***"
click at [582, 159] on span "HONDA" at bounding box center [585, 163] width 24 height 9
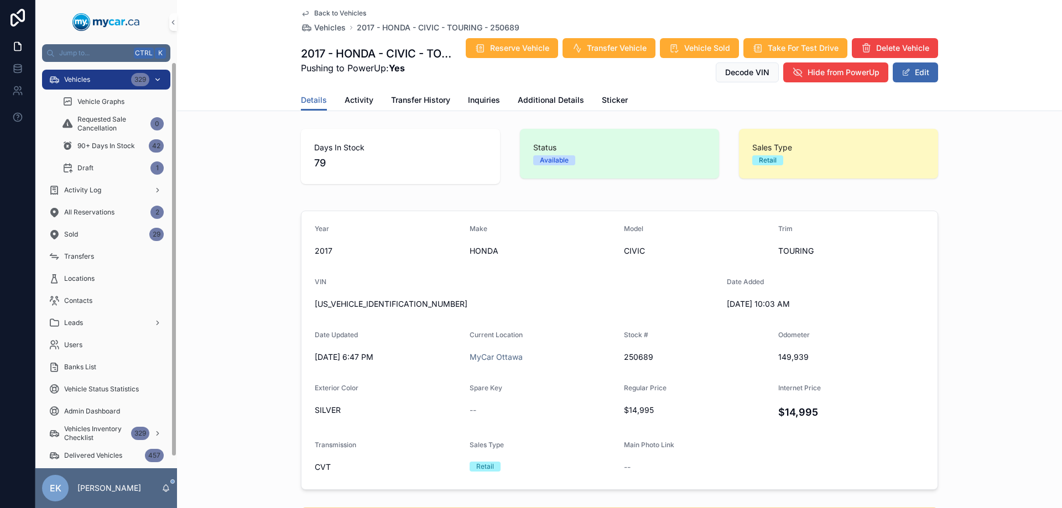
click at [93, 81] on div "Vehicles 329" at bounding box center [106, 80] width 115 height 18
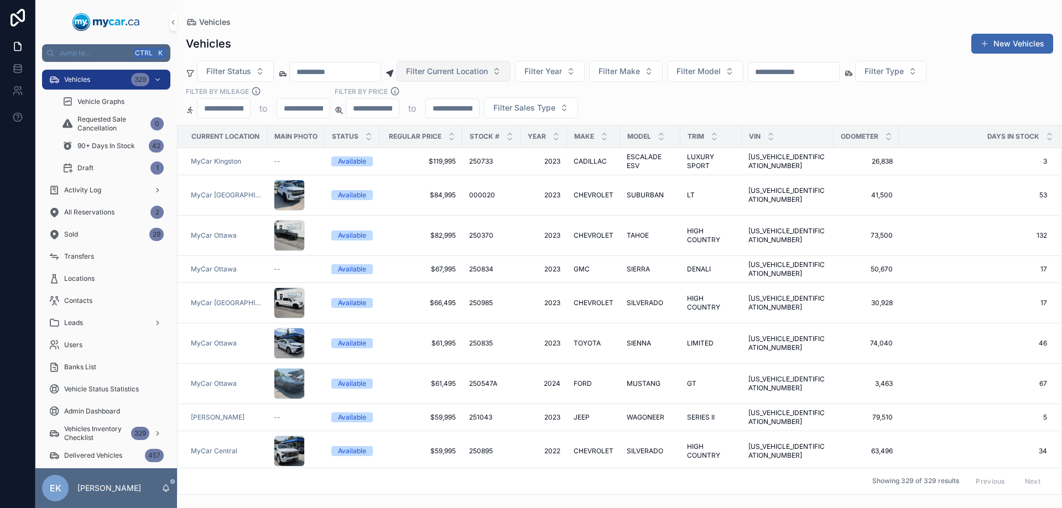
click at [488, 74] on span "Filter Current Location" at bounding box center [447, 71] width 82 height 11
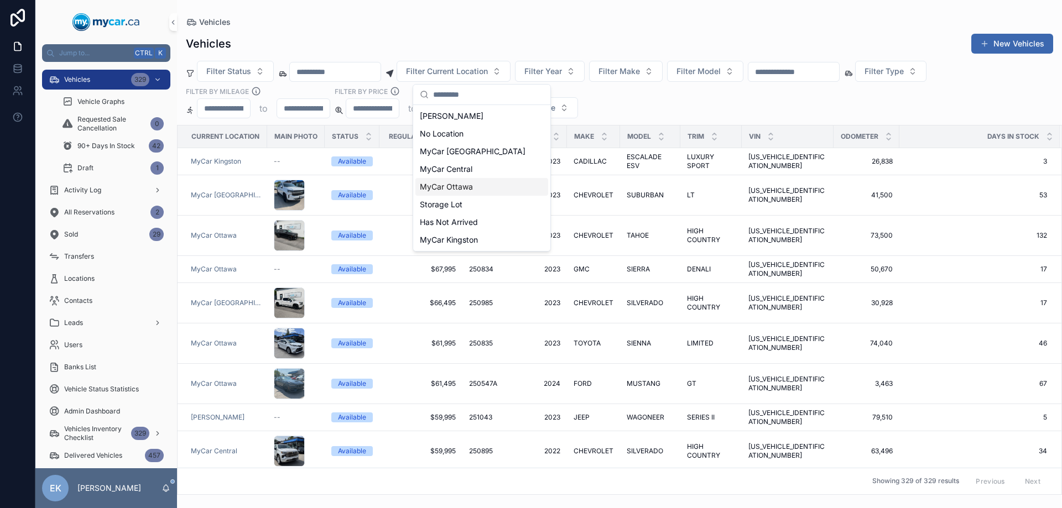
click at [455, 189] on span "MyCar Ottawa" at bounding box center [446, 186] width 53 height 11
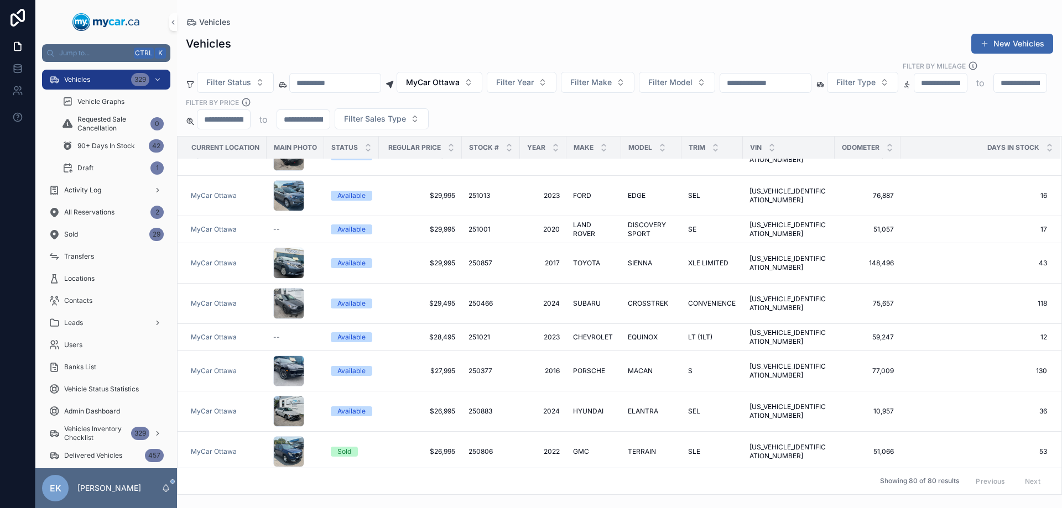
scroll to position [1106, 0]
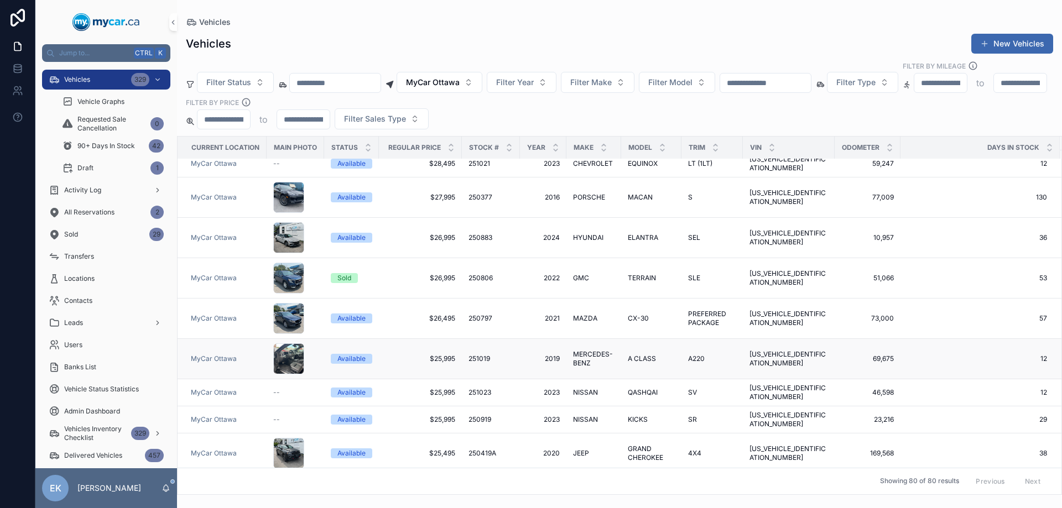
click at [478, 354] on span "251019" at bounding box center [479, 358] width 22 height 9
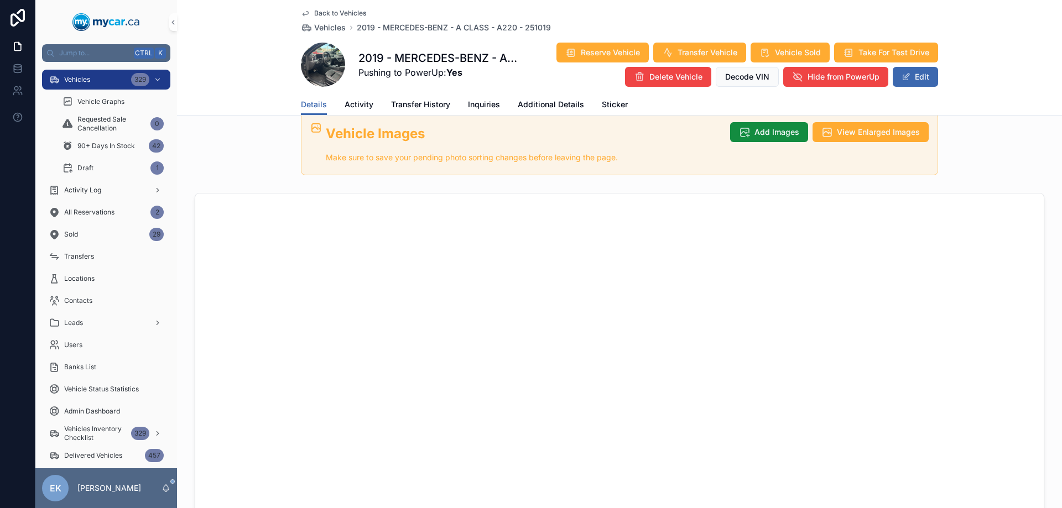
scroll to position [553, 0]
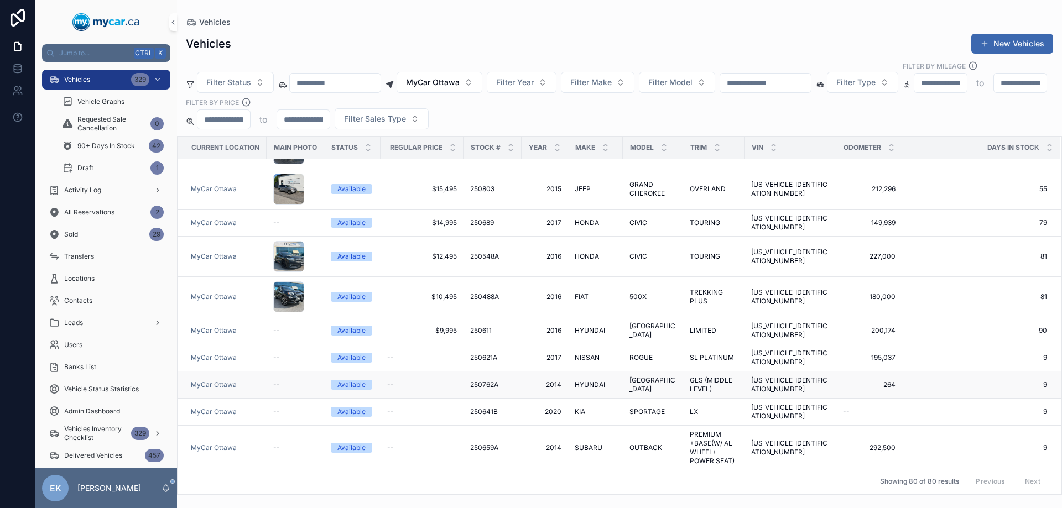
scroll to position [2321, 0]
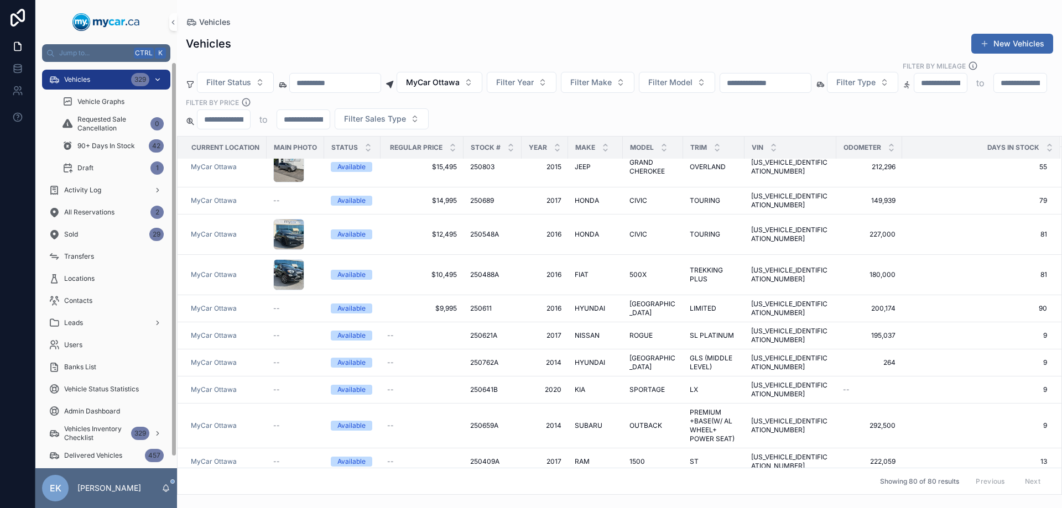
click at [90, 79] on span "Vehicles" at bounding box center [77, 79] width 26 height 9
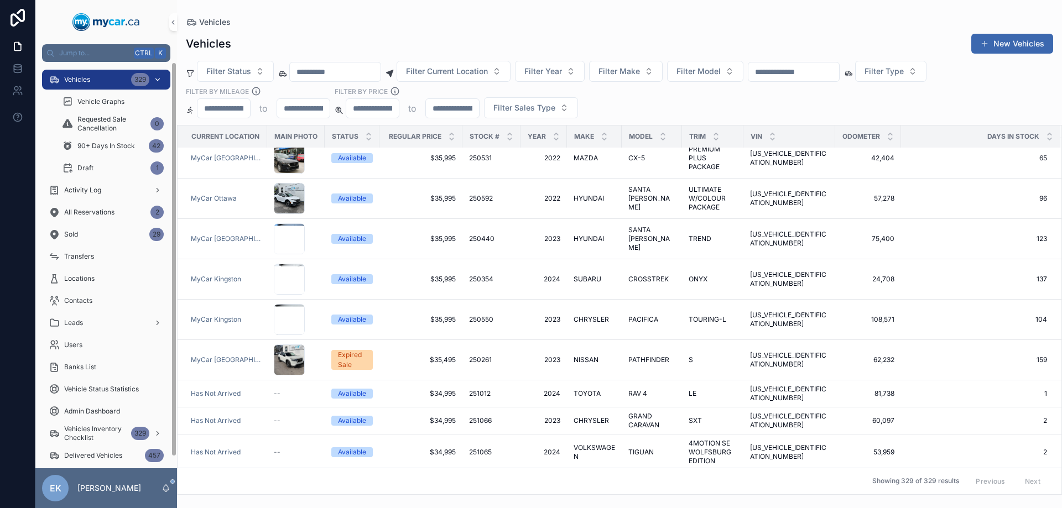
scroll to position [2323, 0]
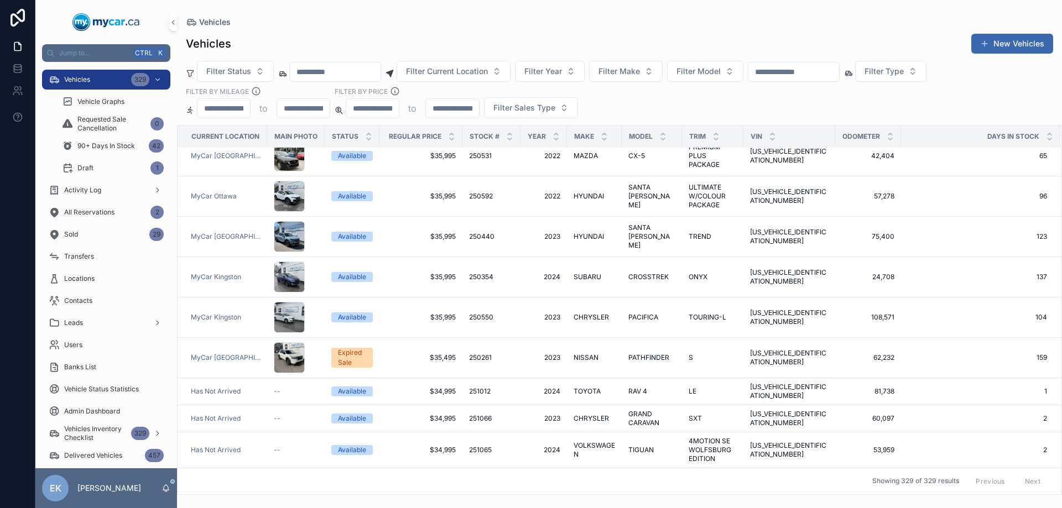
click at [839, 71] on input "scrollable content" at bounding box center [793, 71] width 91 height 15
click at [720, 70] on span "Filter Model" at bounding box center [698, 71] width 44 height 11
click at [789, 72] on input "scrollable content" at bounding box center [793, 71] width 91 height 15
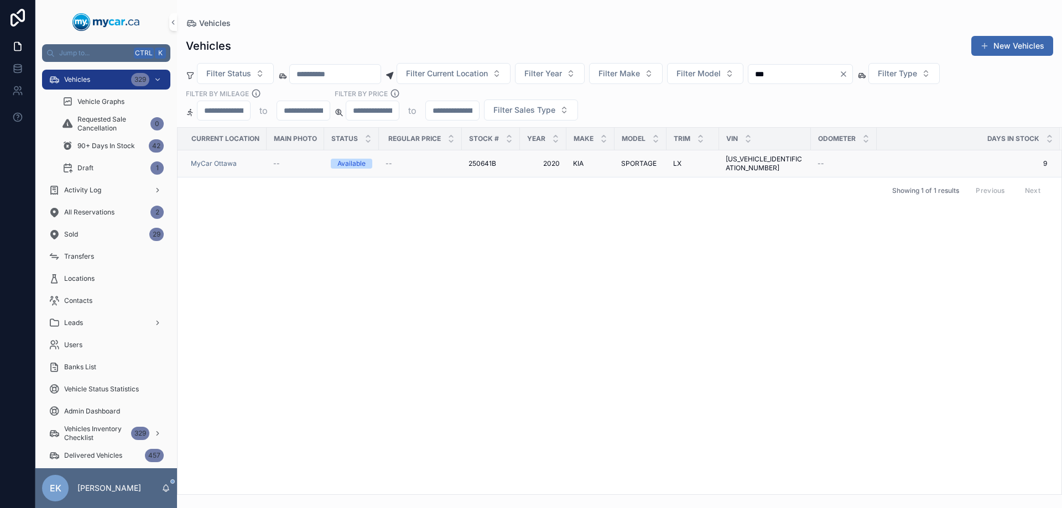
type input "***"
click at [549, 160] on span "2020" at bounding box center [542, 163] width 33 height 9
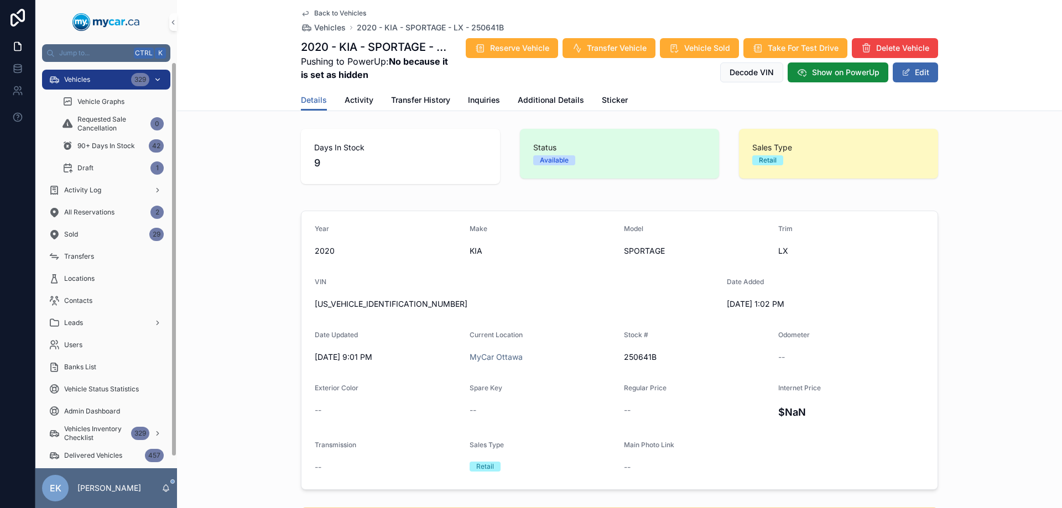
click at [67, 79] on span "Vehicles" at bounding box center [77, 79] width 26 height 9
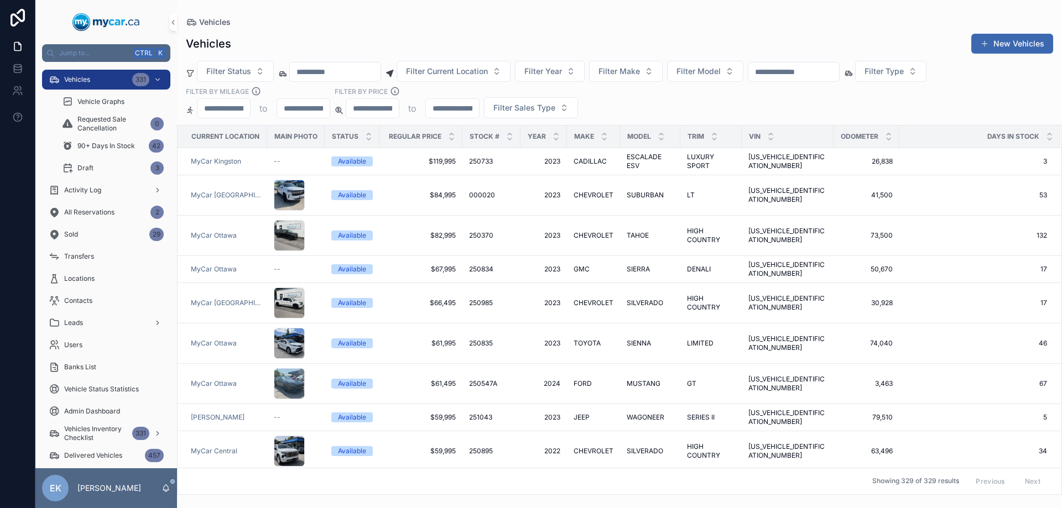
click at [806, 68] on input "scrollable content" at bounding box center [793, 71] width 91 height 15
type input "*"
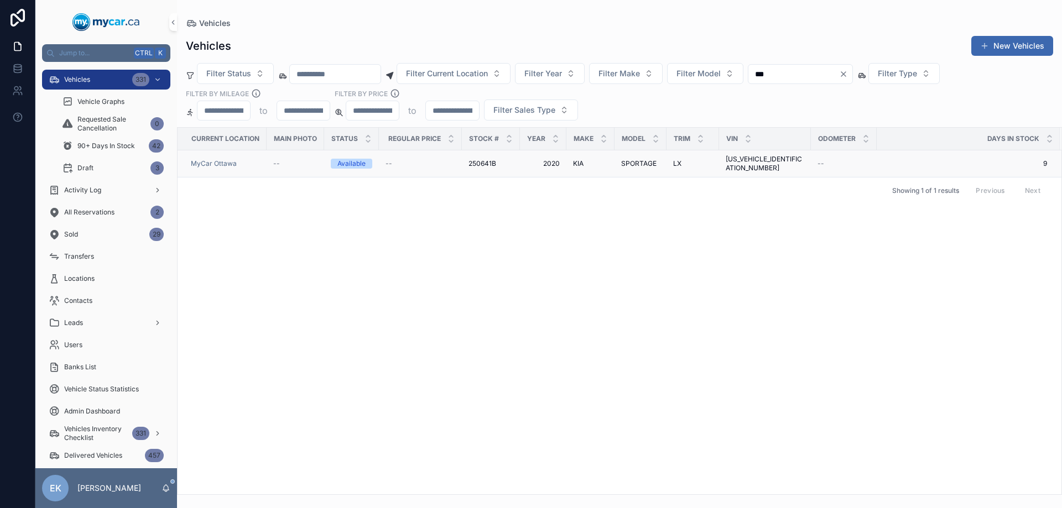
type input "***"
click at [573, 159] on span "KIA" at bounding box center [578, 163] width 11 height 9
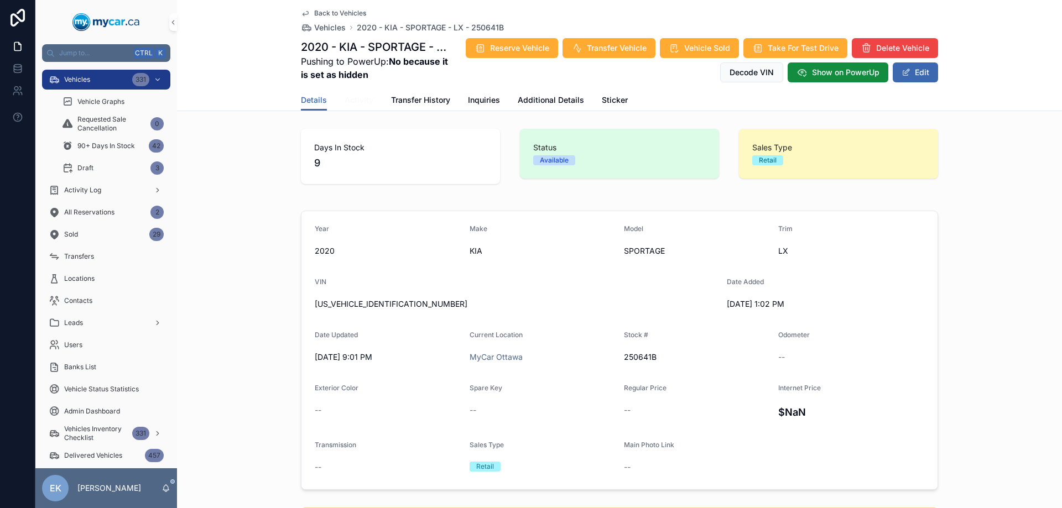
click at [357, 100] on span "Activity" at bounding box center [358, 100] width 29 height 11
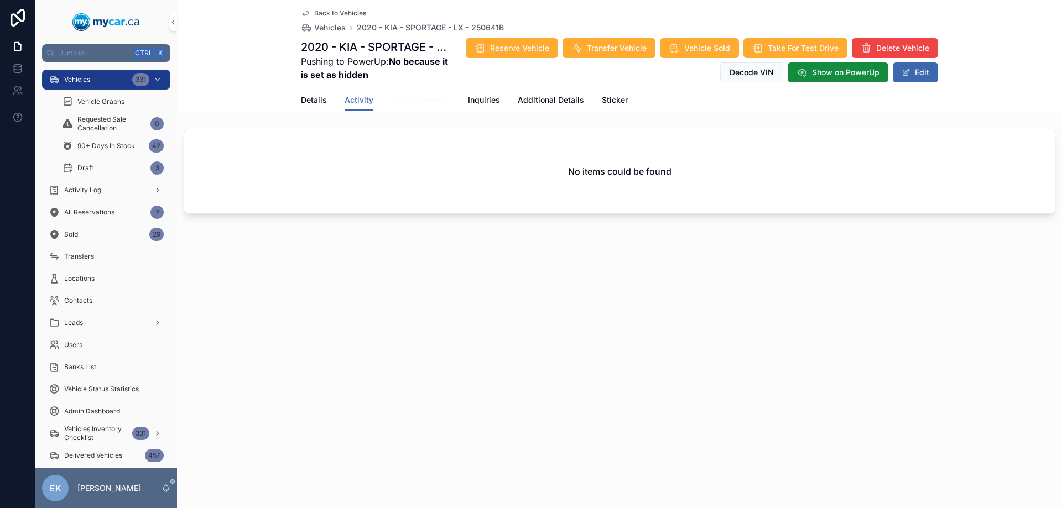
click at [420, 102] on span "Transfer History" at bounding box center [420, 100] width 59 height 11
click at [361, 100] on span "Activity" at bounding box center [358, 100] width 29 height 11
click at [315, 101] on span "Details" at bounding box center [314, 100] width 26 height 11
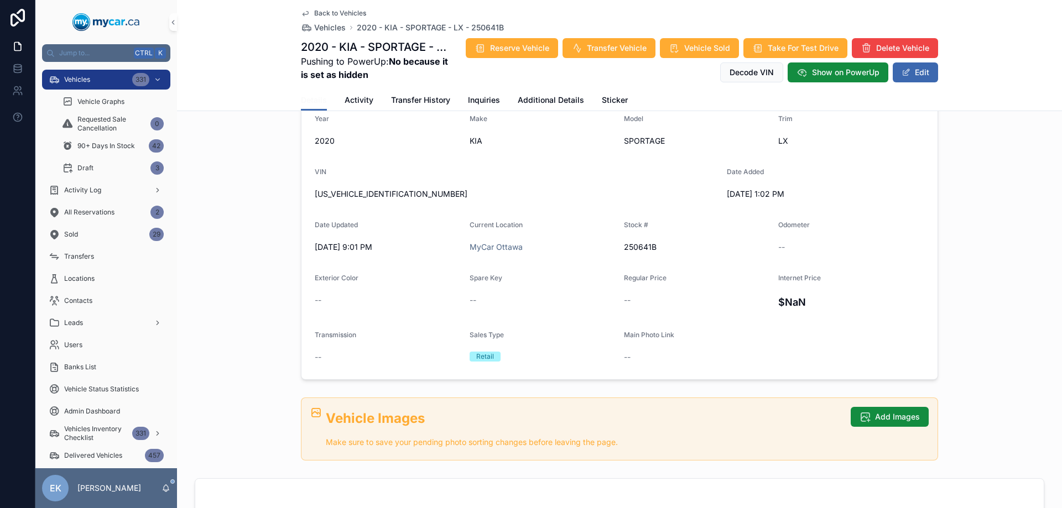
scroll to position [111, 0]
click at [541, 98] on span "Additional Details" at bounding box center [551, 100] width 66 height 11
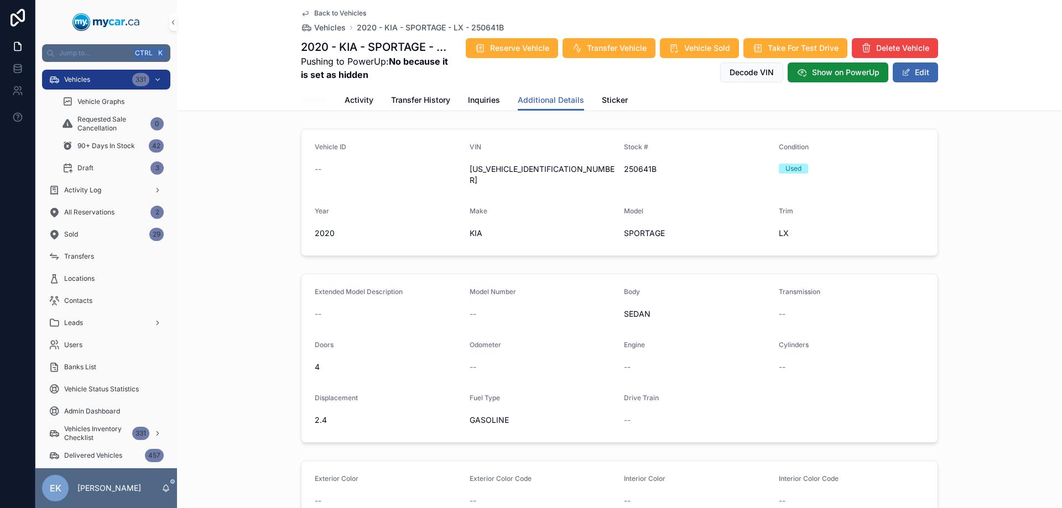
click at [306, 100] on span "Details" at bounding box center [314, 100] width 26 height 11
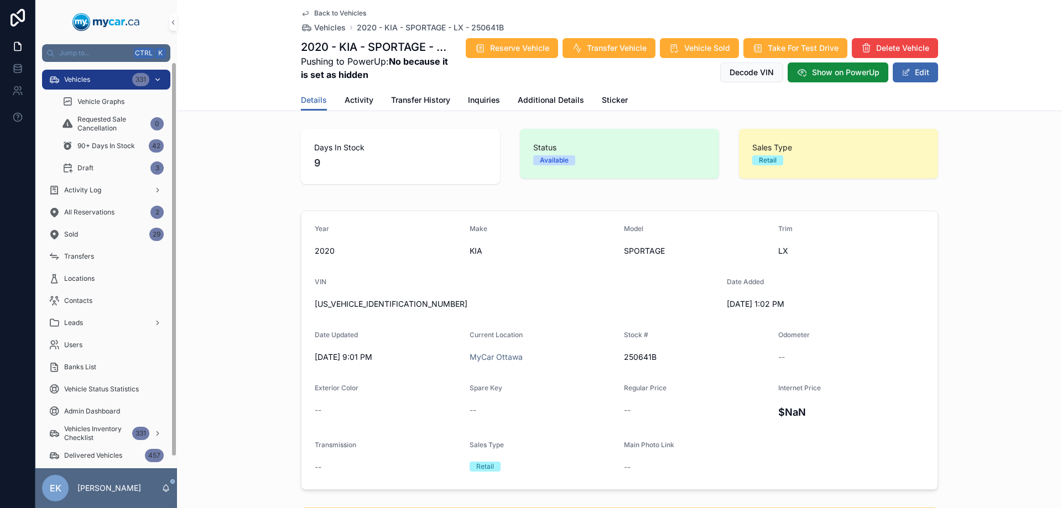
click at [74, 82] on span "Vehicles" at bounding box center [77, 79] width 26 height 9
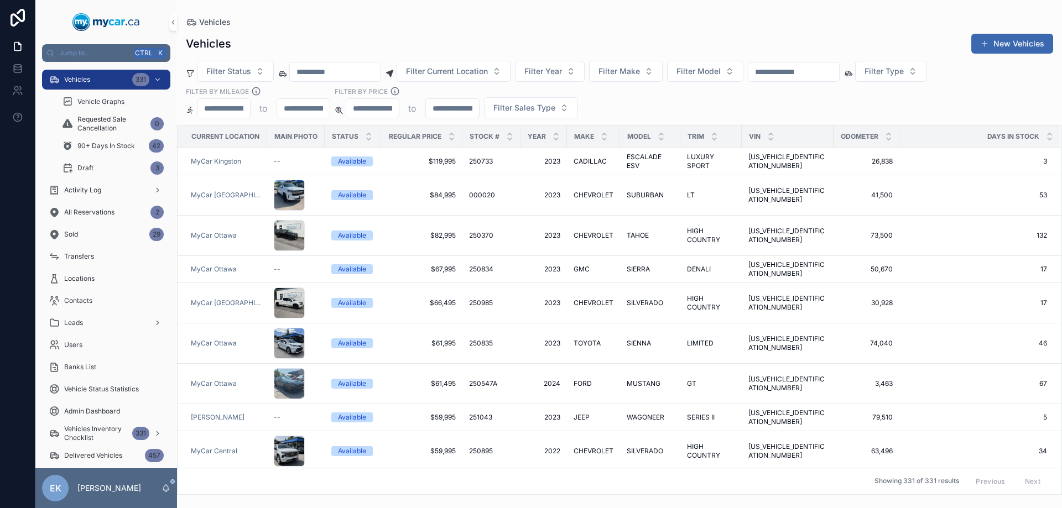
click at [837, 70] on input "scrollable content" at bounding box center [793, 71] width 91 height 15
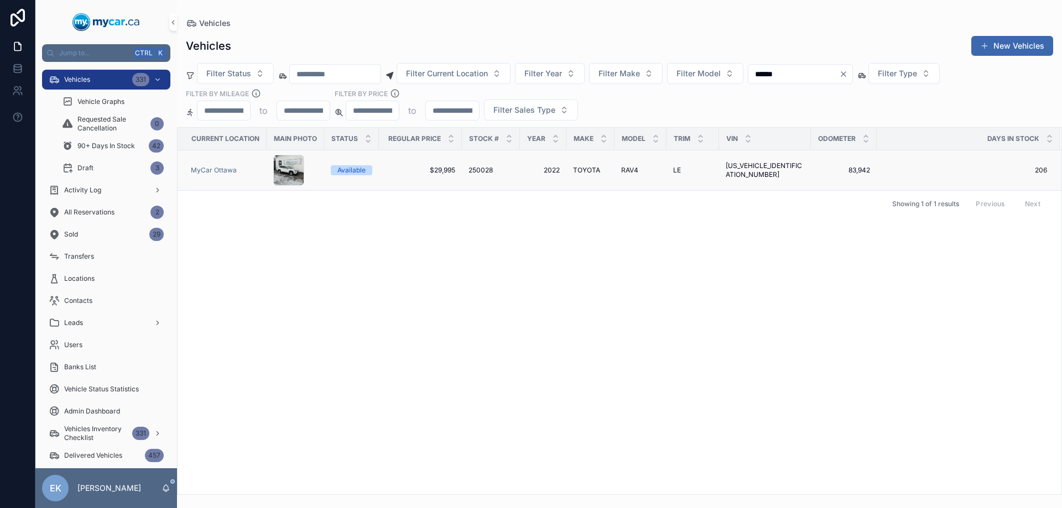
type input "******"
click at [589, 168] on span "TOYOTA" at bounding box center [586, 170] width 27 height 9
click at [829, 74] on input "******" at bounding box center [793, 73] width 91 height 15
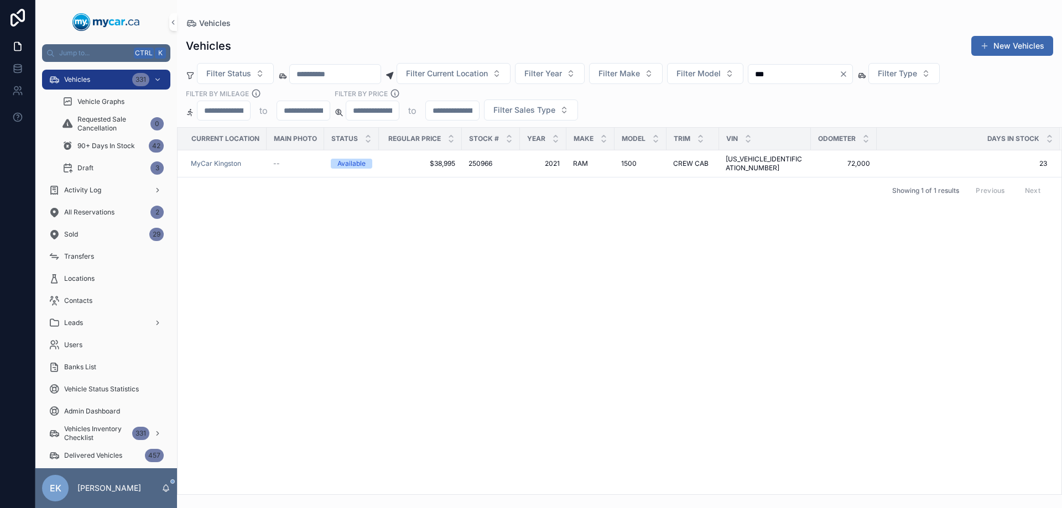
type input "***"
click at [627, 159] on span "1500" at bounding box center [628, 163] width 15 height 9
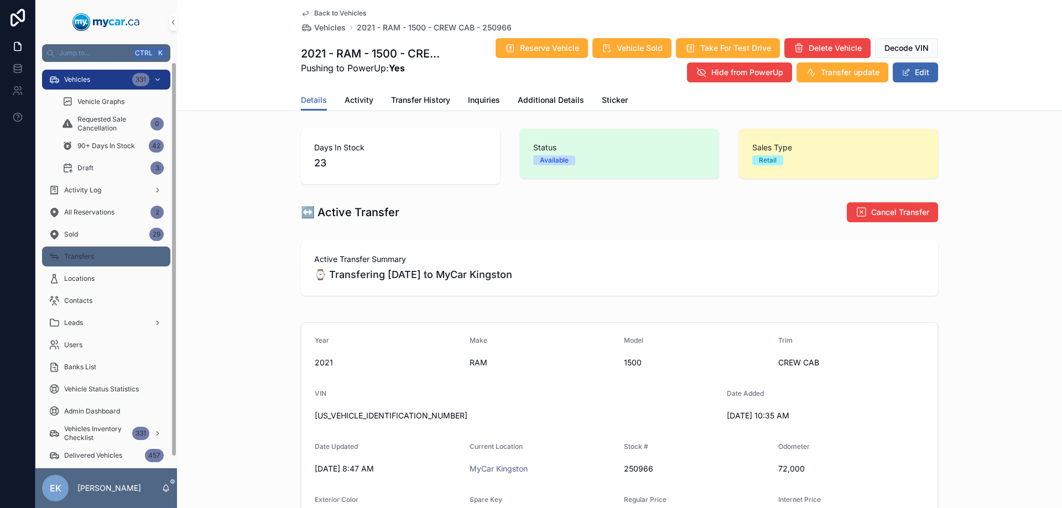
click at [90, 257] on span "Transfers" at bounding box center [79, 256] width 30 height 9
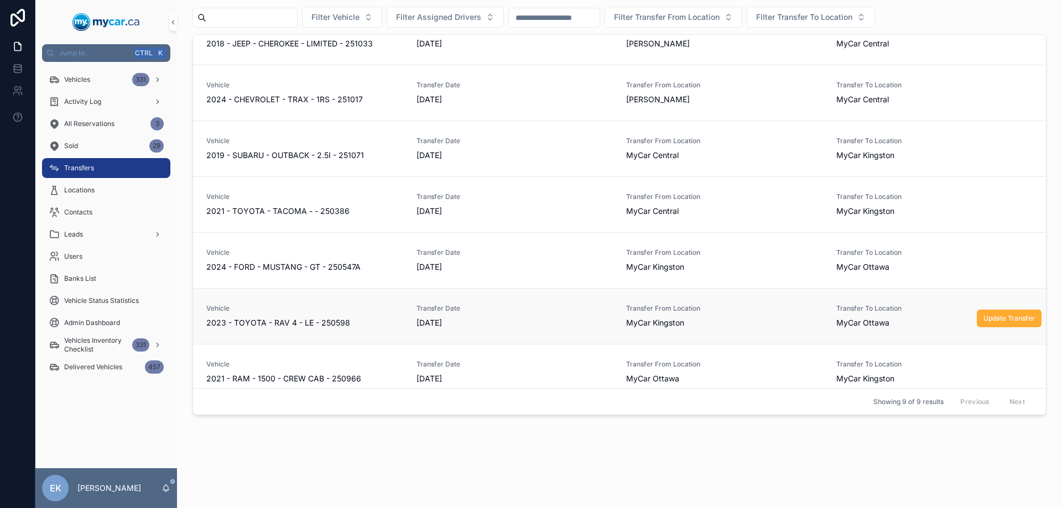
scroll to position [149, 0]
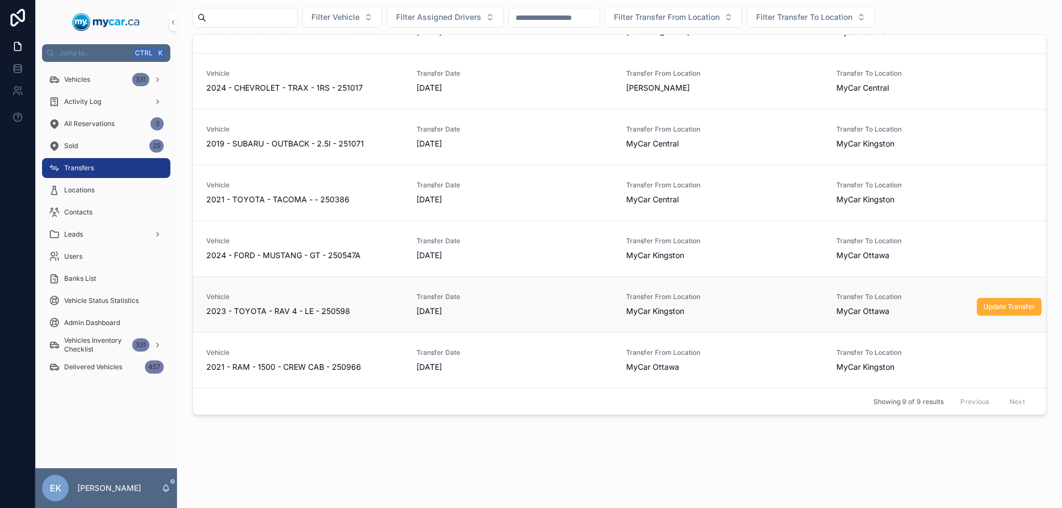
click at [305, 311] on span "2023 - TOYOTA - RAV 4 - LE - 250598" at bounding box center [278, 311] width 144 height 11
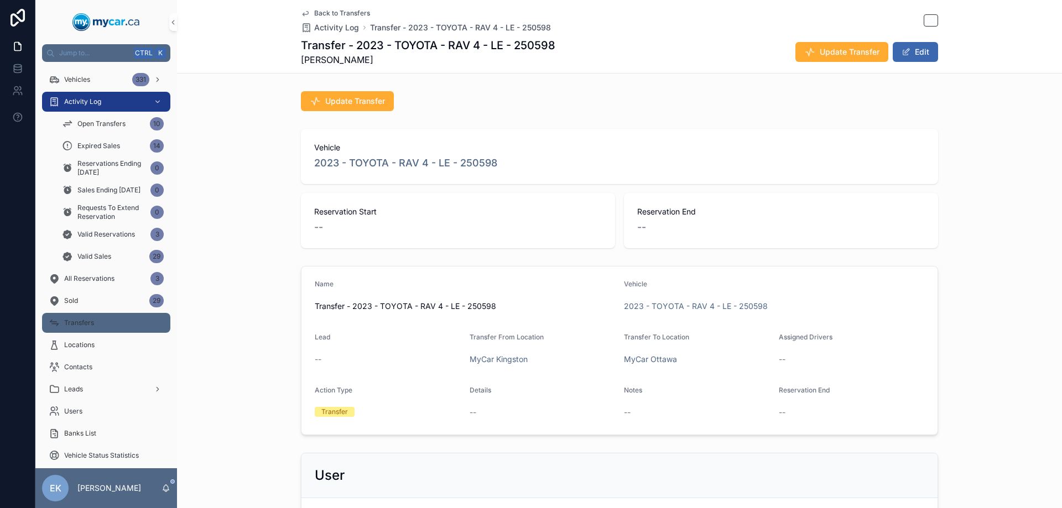
click at [67, 327] on div "Transfers" at bounding box center [106, 323] width 115 height 18
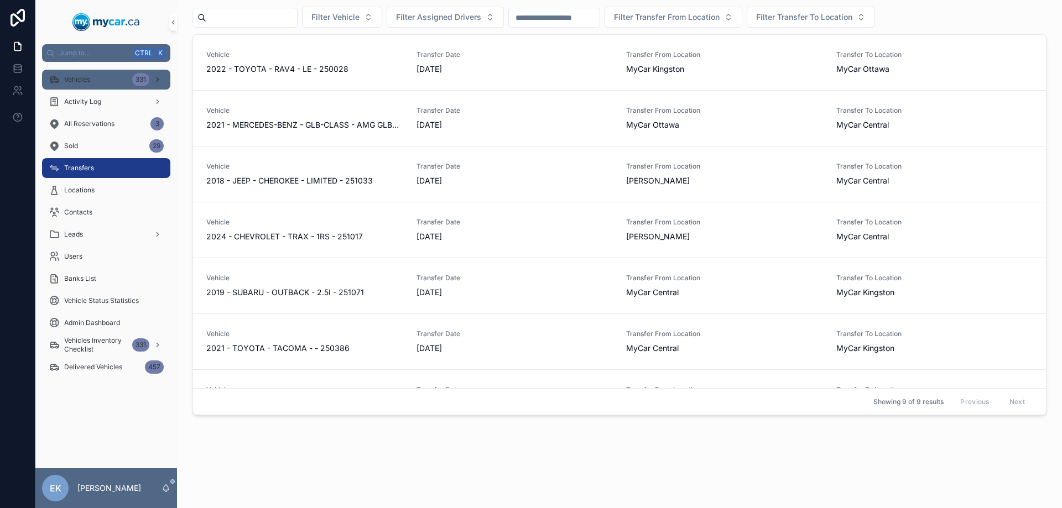
click at [84, 79] on span "Vehicles" at bounding box center [77, 79] width 26 height 9
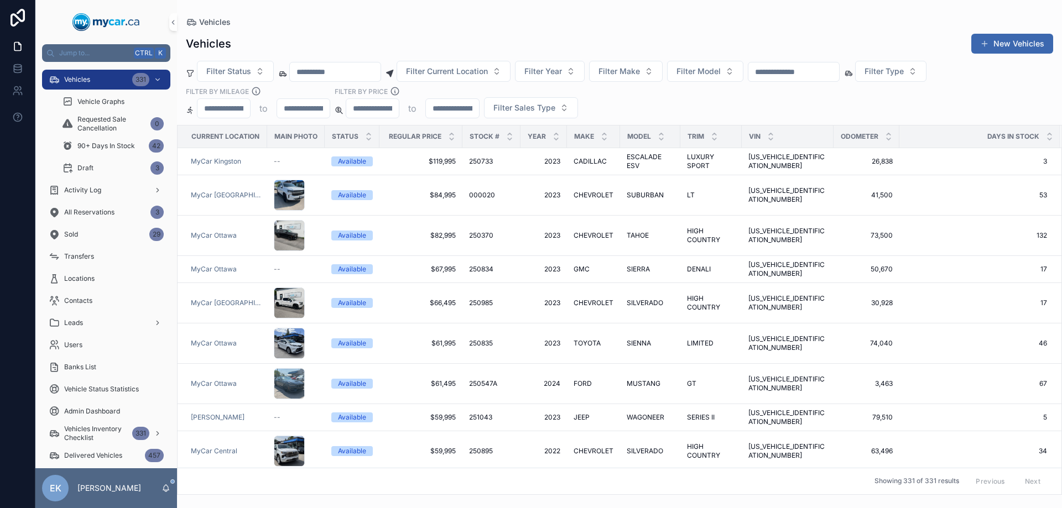
click at [838, 71] on input "scrollable content" at bounding box center [793, 71] width 91 height 15
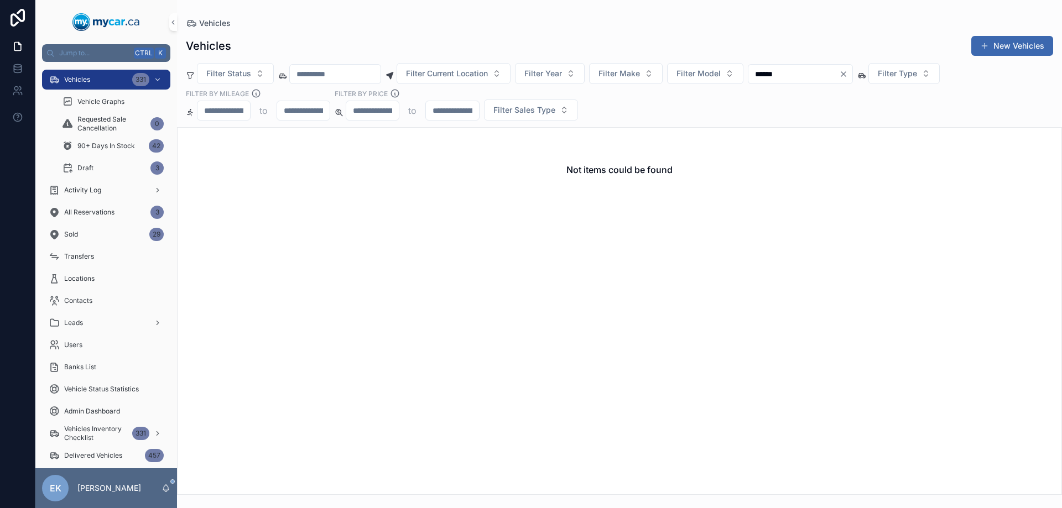
type input "******"
